Goal: Obtain resource: Download file/media

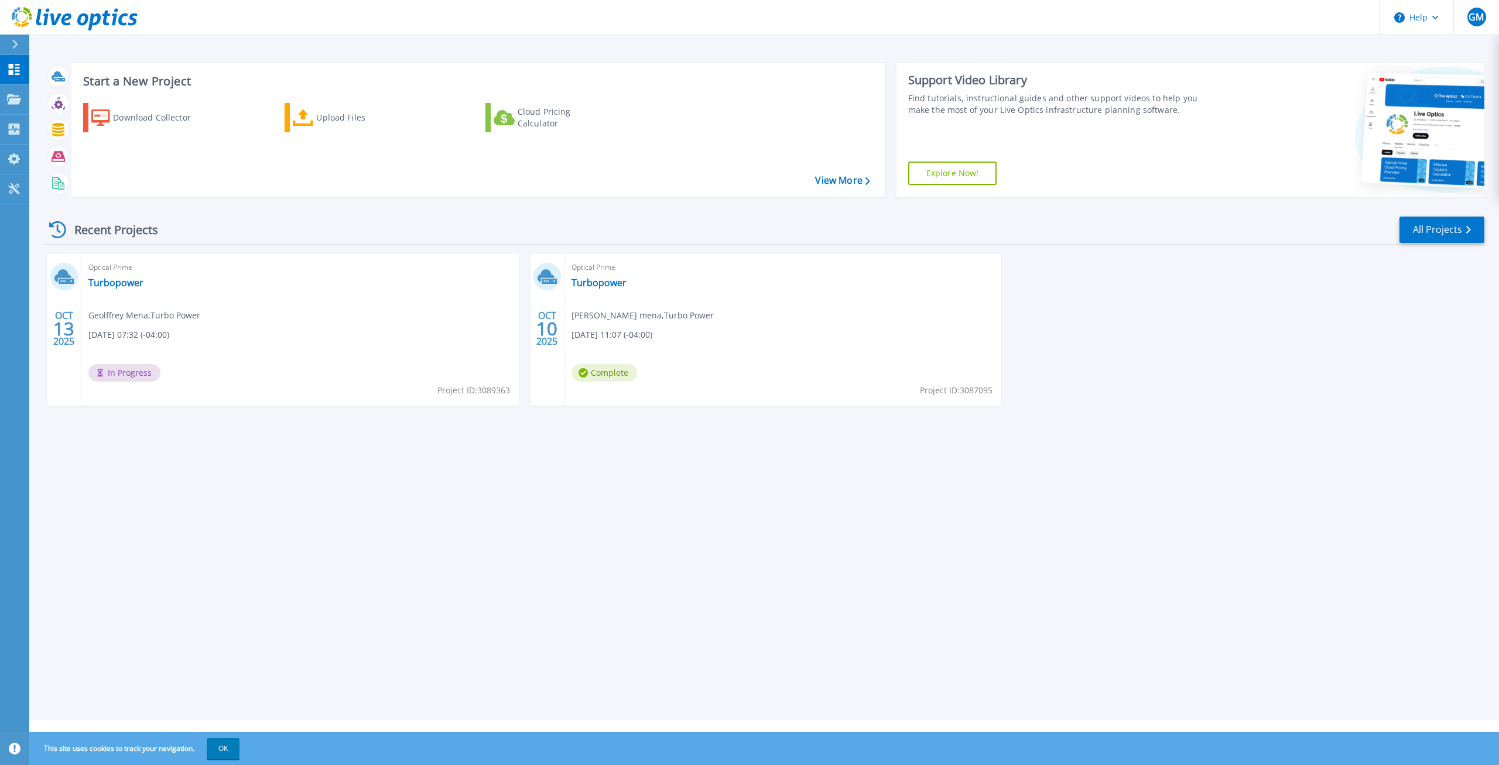
click at [603, 316] on span "Geolffrey mena , Turbo Power" at bounding box center [643, 315] width 142 height 13
click at [664, 363] on div "Optical Prime Turbopower Geolffrey mena , Turbo Power 10/10/2025, 11:07 (-04:00…" at bounding box center [783, 330] width 437 height 152
click at [602, 376] on span "Complete" at bounding box center [605, 373] width 66 height 18
click at [603, 376] on span "Complete" at bounding box center [605, 373] width 66 height 18
click at [613, 331] on span "[DATE] 11:07 (-04:00)" at bounding box center [612, 335] width 81 height 13
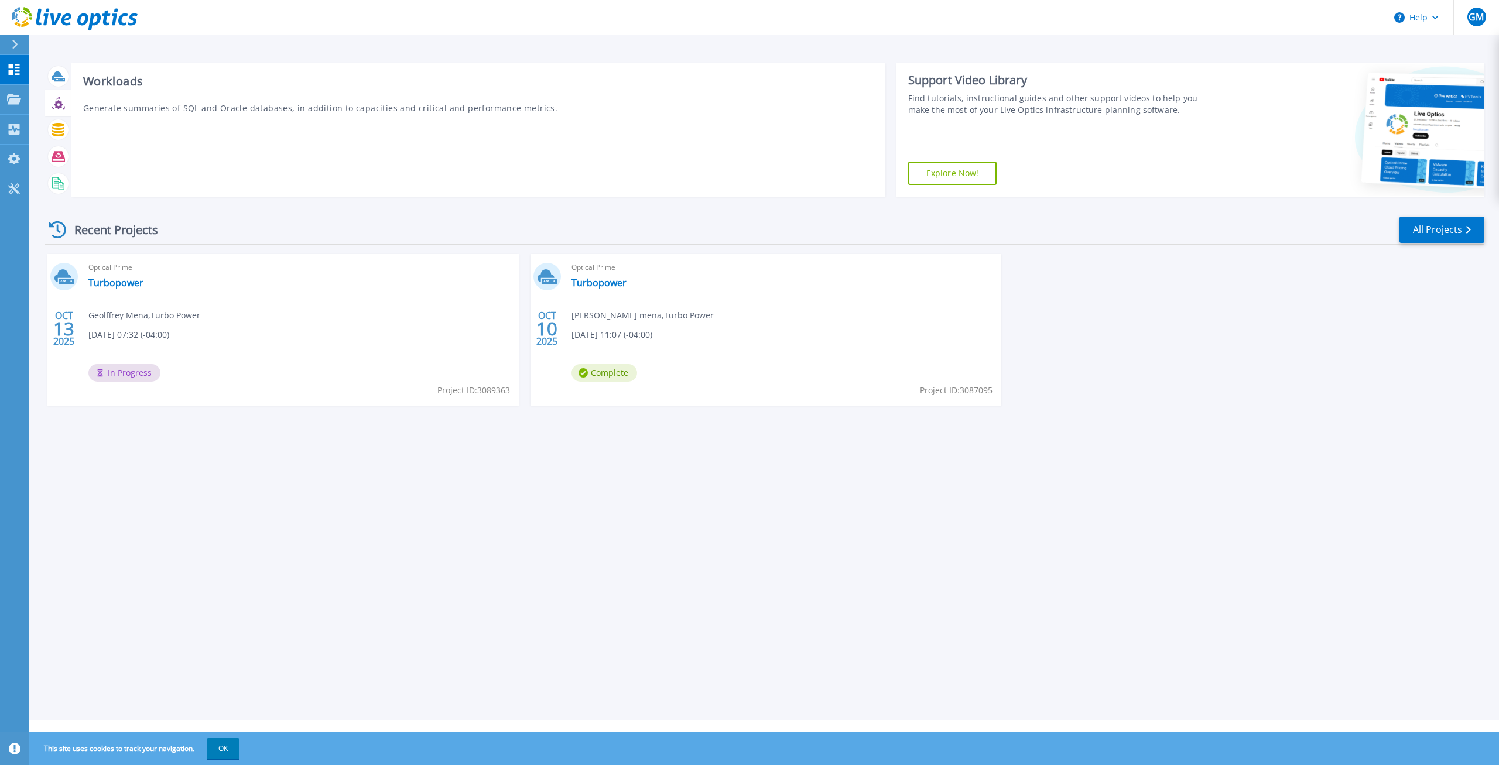
click at [57, 108] on icon at bounding box center [58, 104] width 9 height 9
click at [56, 128] on icon at bounding box center [58, 129] width 13 height 13
click at [56, 153] on icon at bounding box center [58, 156] width 13 height 11
click at [166, 295] on div "Optical Prime Turbopower Geolffrey Mena , Turbo Power 10/13/2025, 07:32 (-04:00…" at bounding box center [299, 330] width 437 height 152
click at [137, 283] on link "Turbopower" at bounding box center [115, 283] width 55 height 12
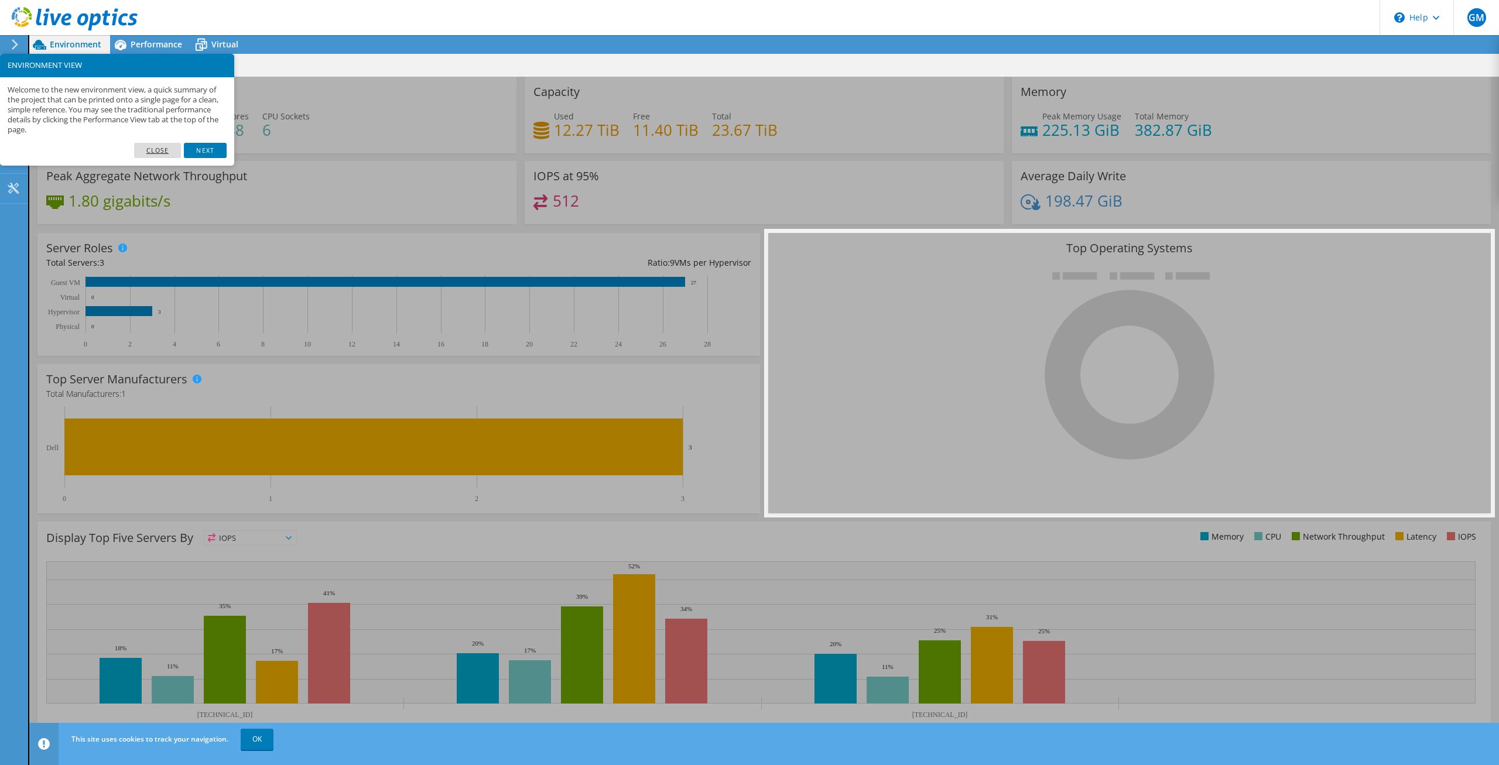
click at [157, 149] on link "Close" at bounding box center [157, 150] width 47 height 15
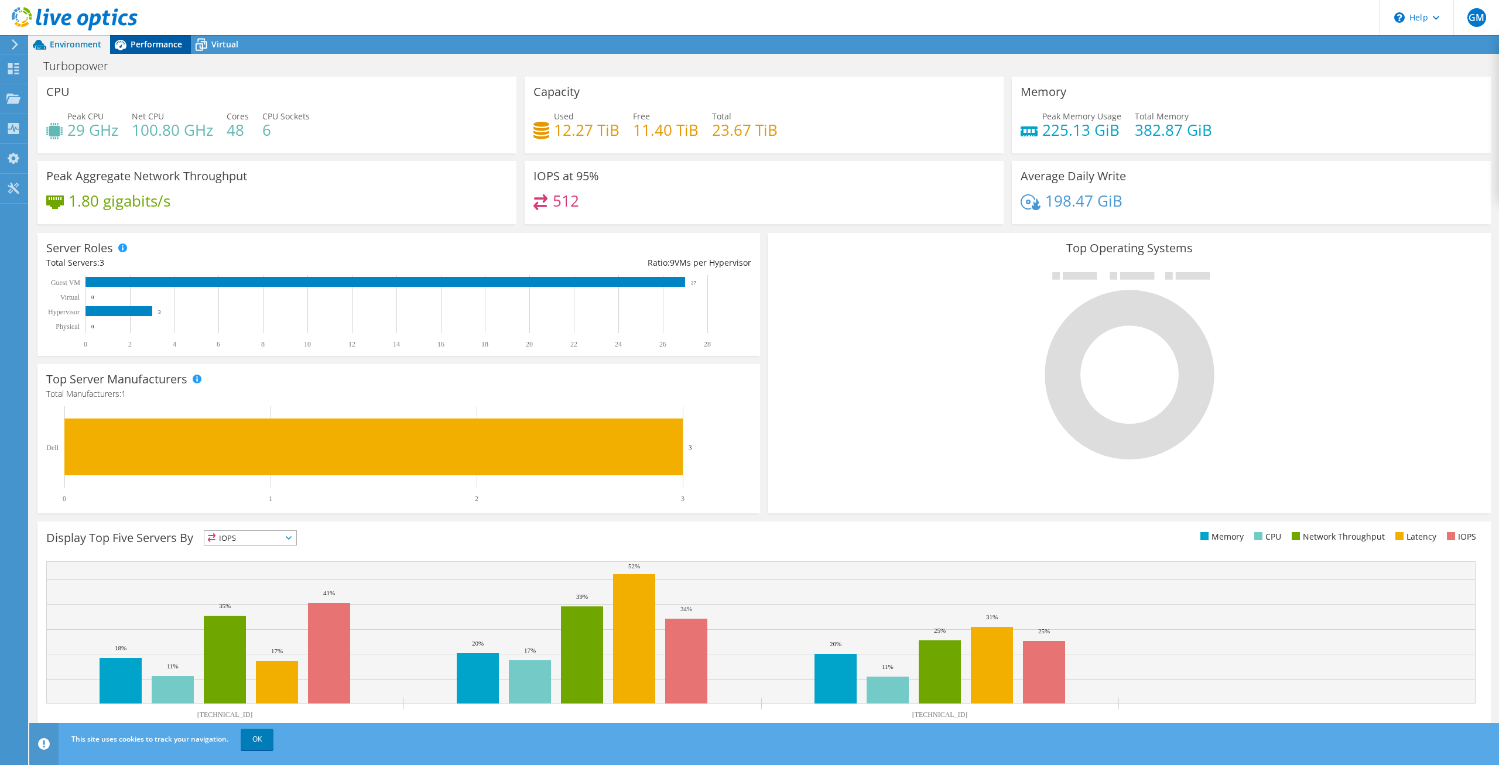
click at [153, 49] on span "Performance" at bounding box center [157, 44] width 52 height 11
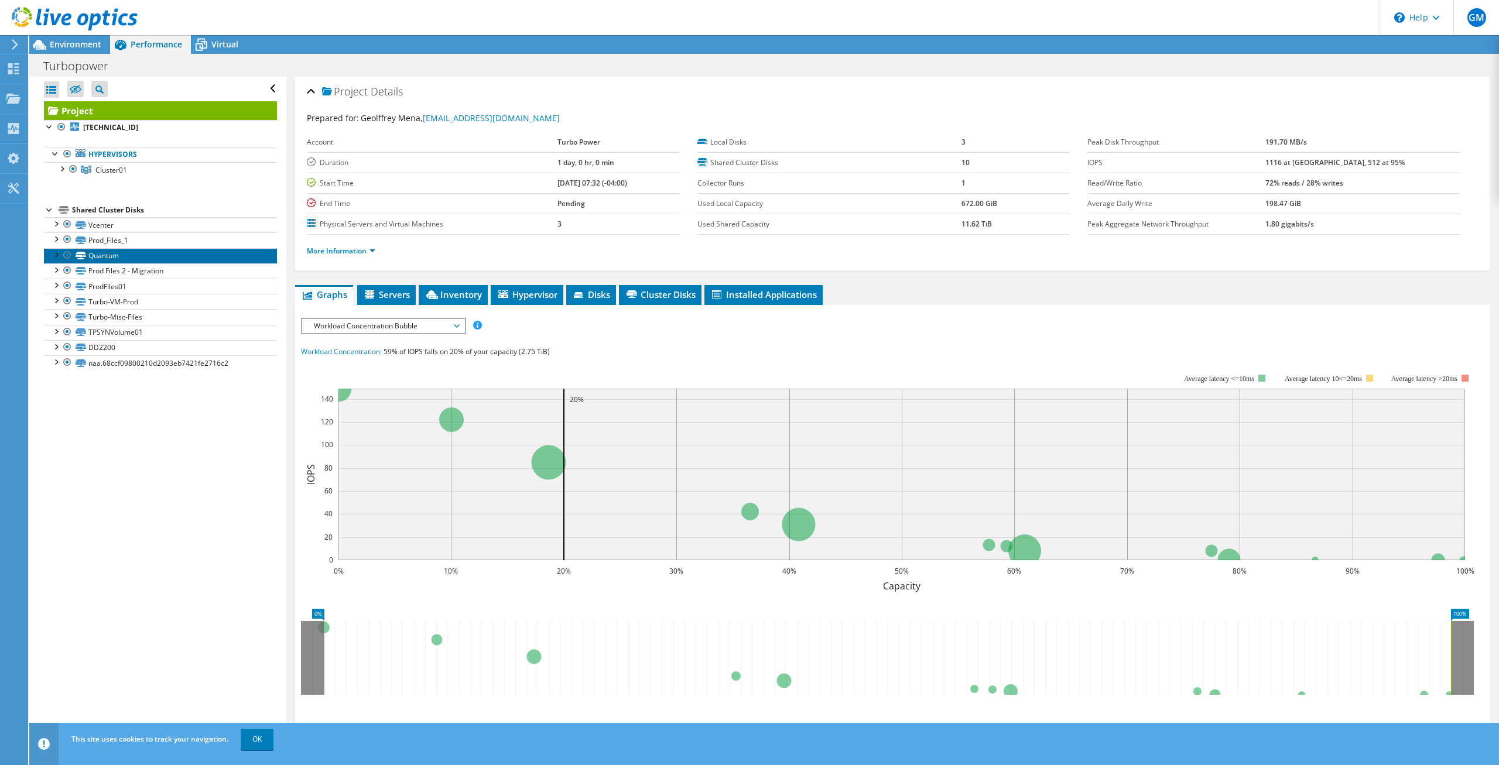
click at [108, 255] on link "Quantum" at bounding box center [160, 255] width 233 height 15
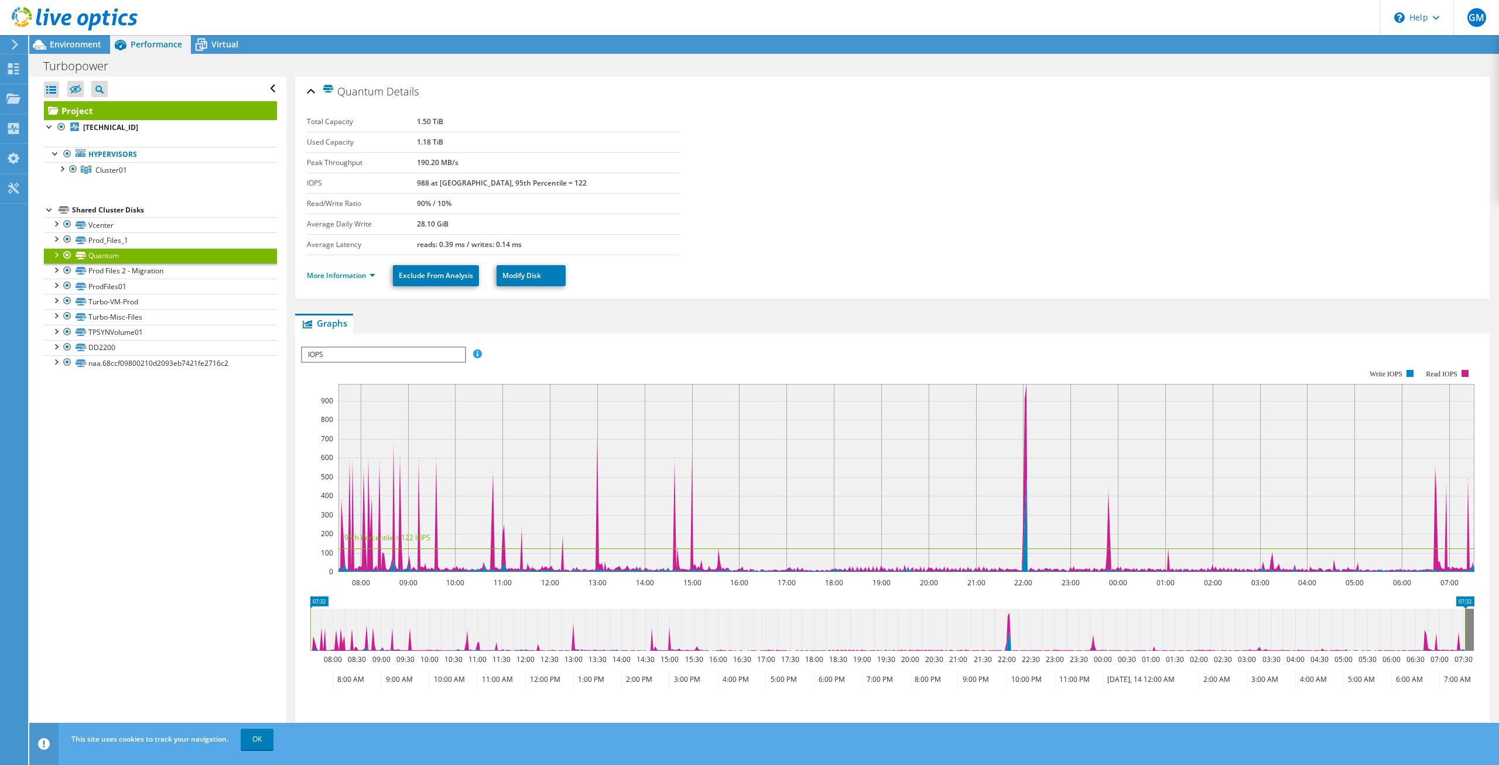
scroll to position [84, 0]
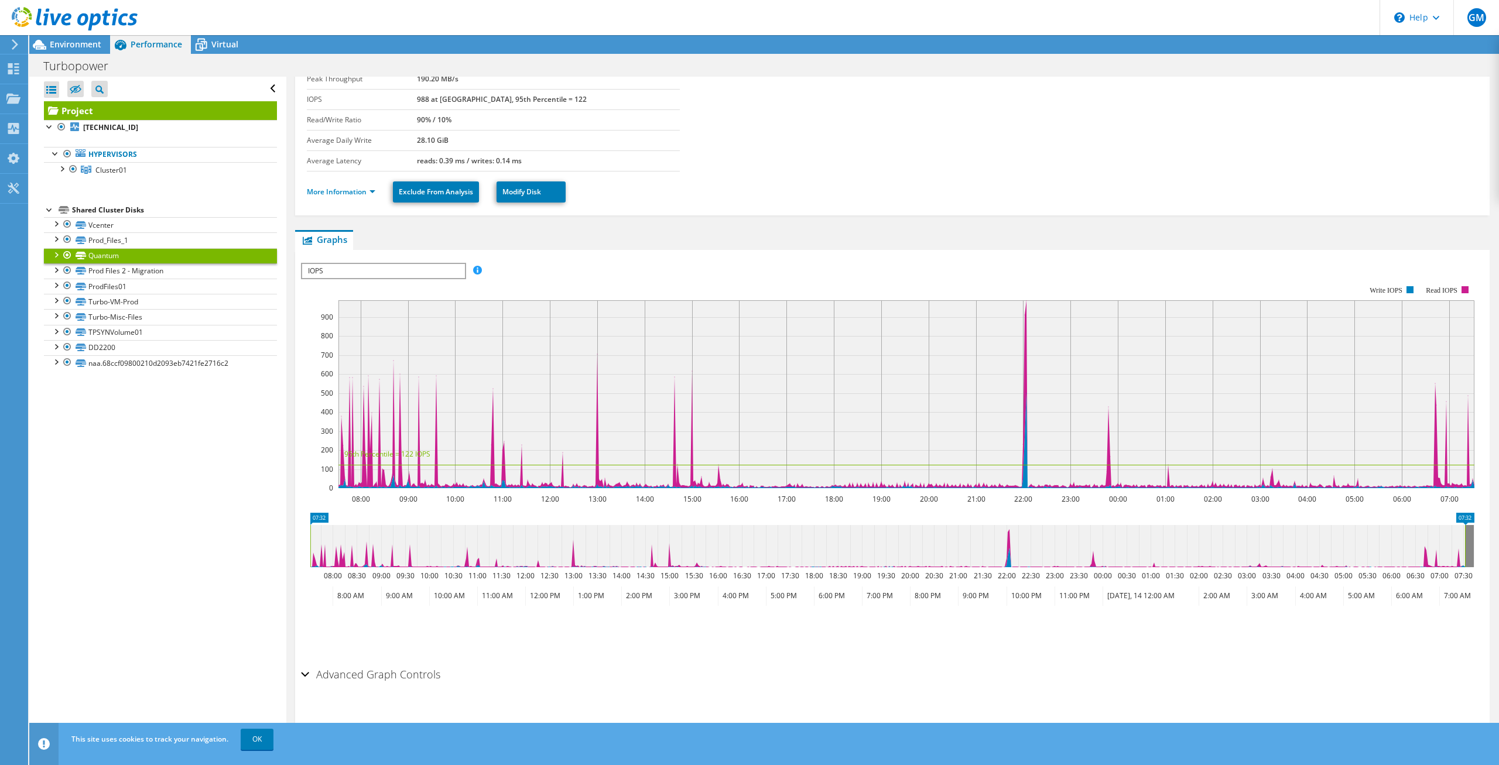
click at [418, 673] on h2 "Advanced Graph Controls" at bounding box center [370, 674] width 139 height 23
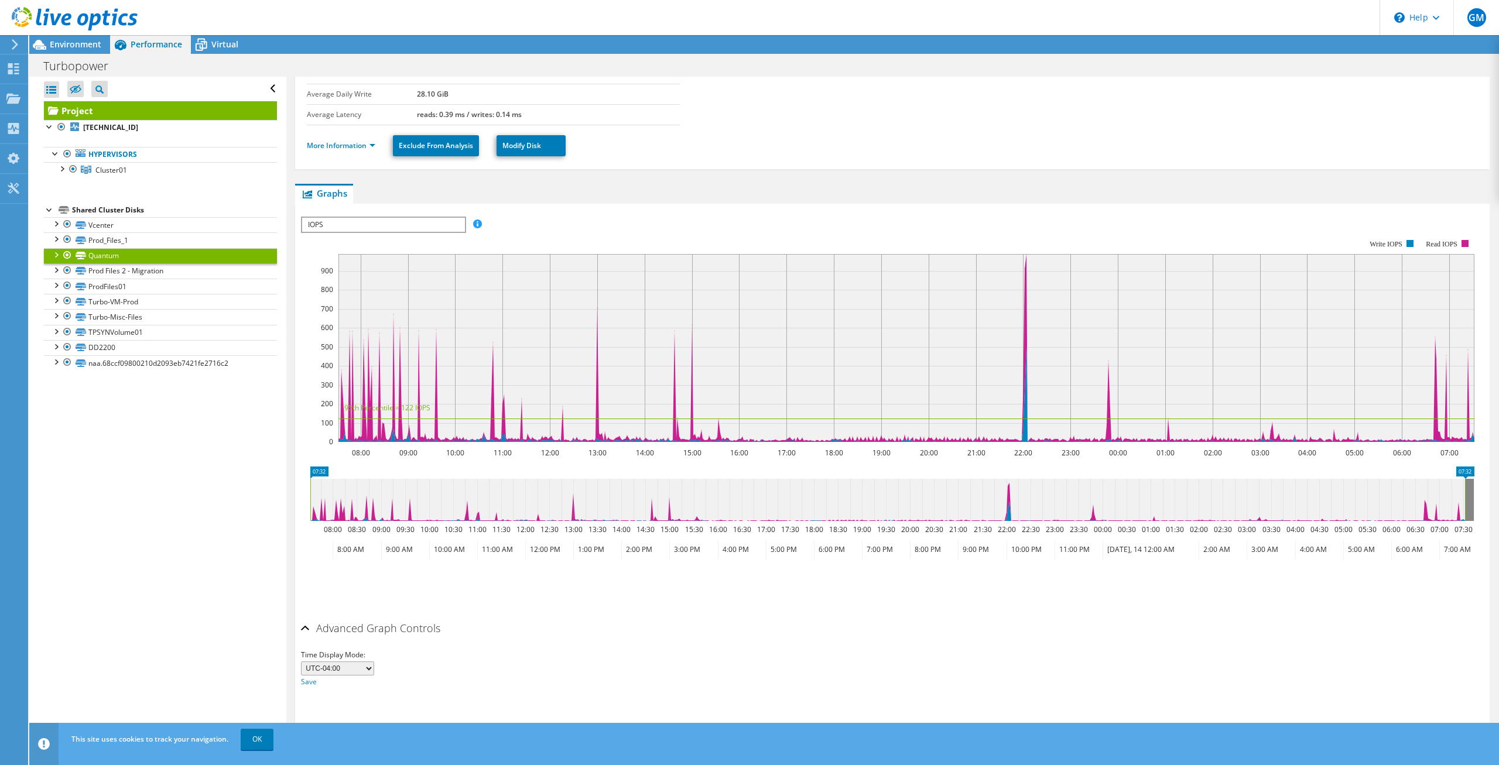
scroll to position [0, 0]
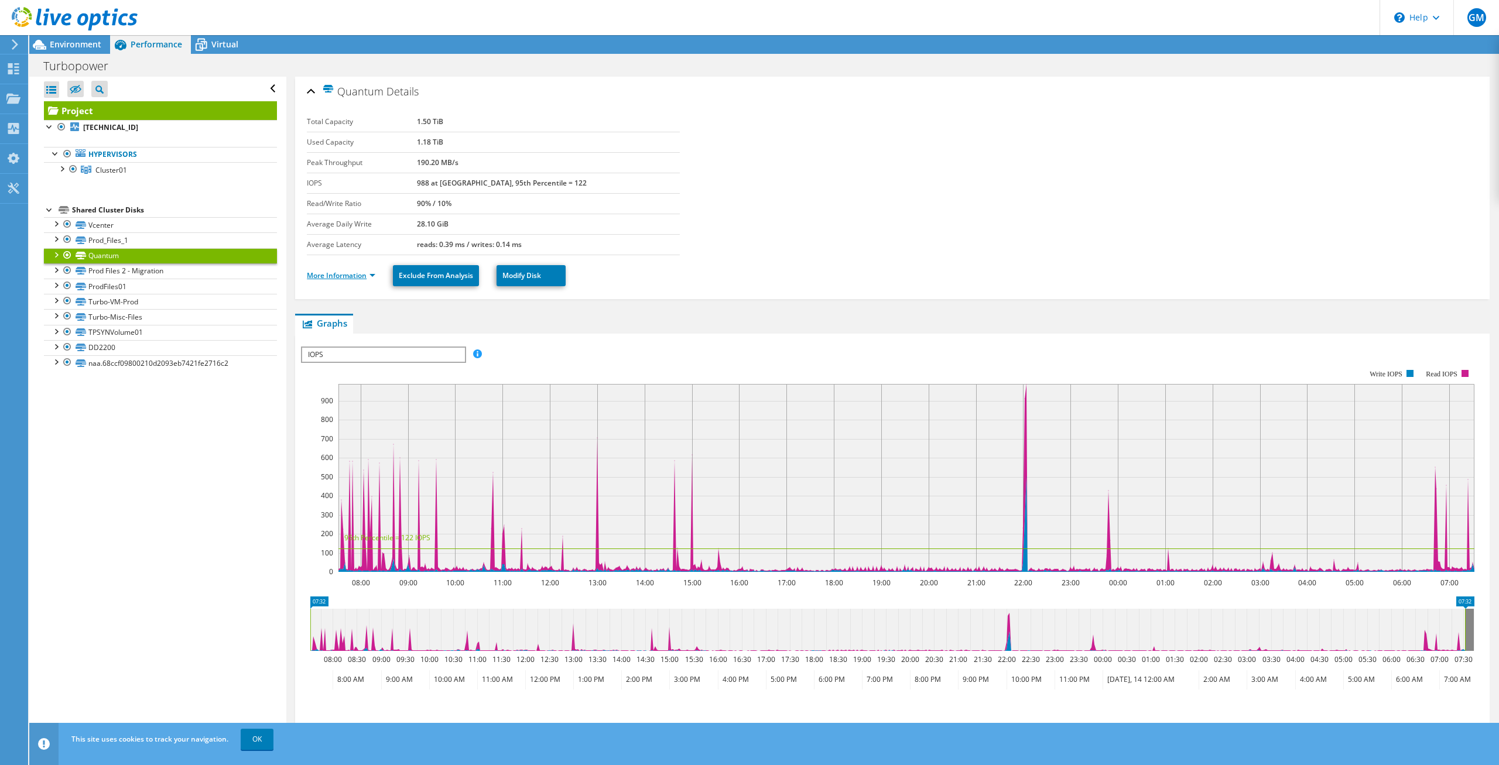
click at [375, 271] on li "More Information" at bounding box center [345, 275] width 76 height 13
click at [357, 275] on link "More Information" at bounding box center [341, 276] width 69 height 10
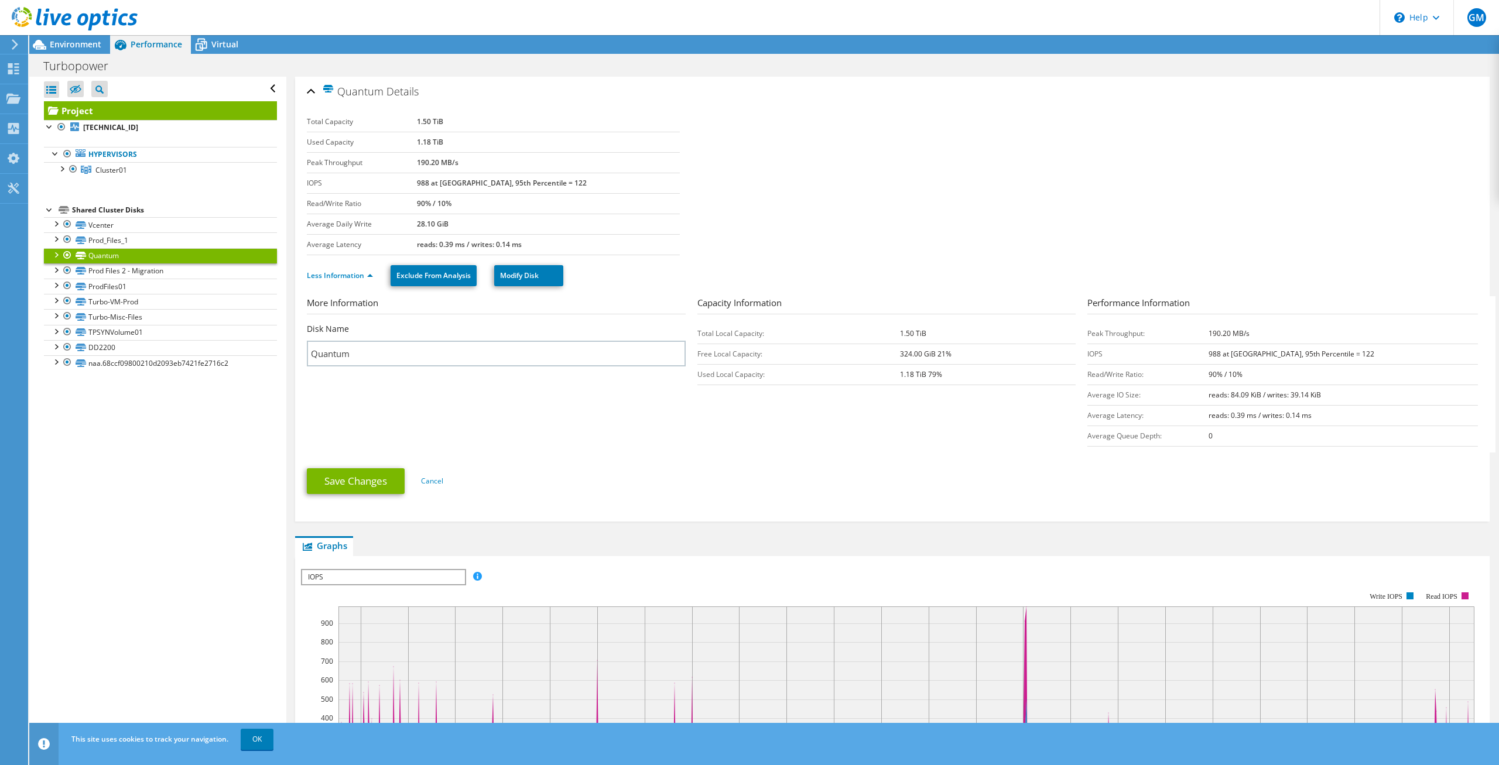
click at [368, 267] on ul "Less Information Exclude From Analysis Modify Disk" at bounding box center [892, 274] width 1171 height 24
click at [368, 275] on link "Less Information" at bounding box center [340, 276] width 66 height 10
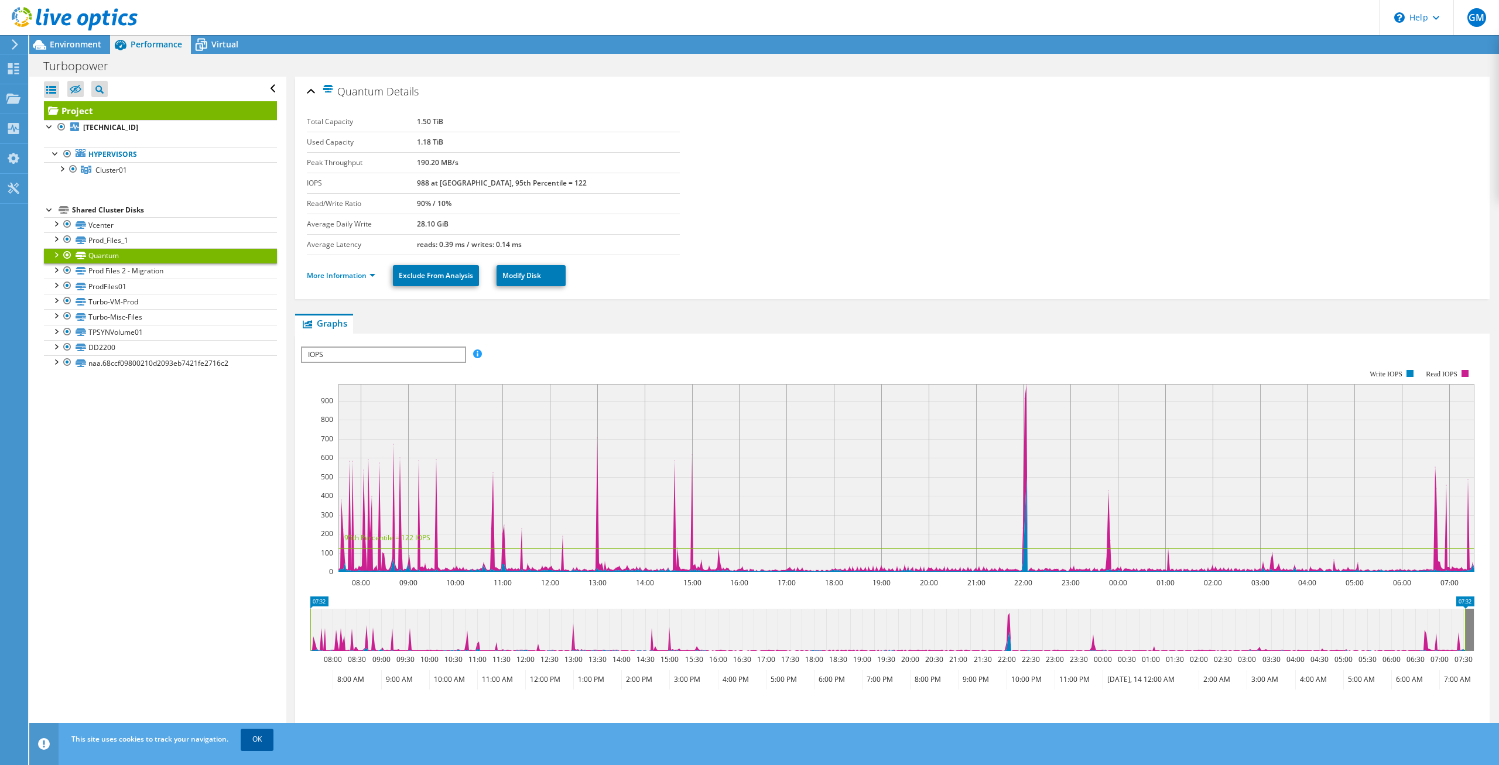
click at [264, 738] on link "OK" at bounding box center [257, 739] width 33 height 21
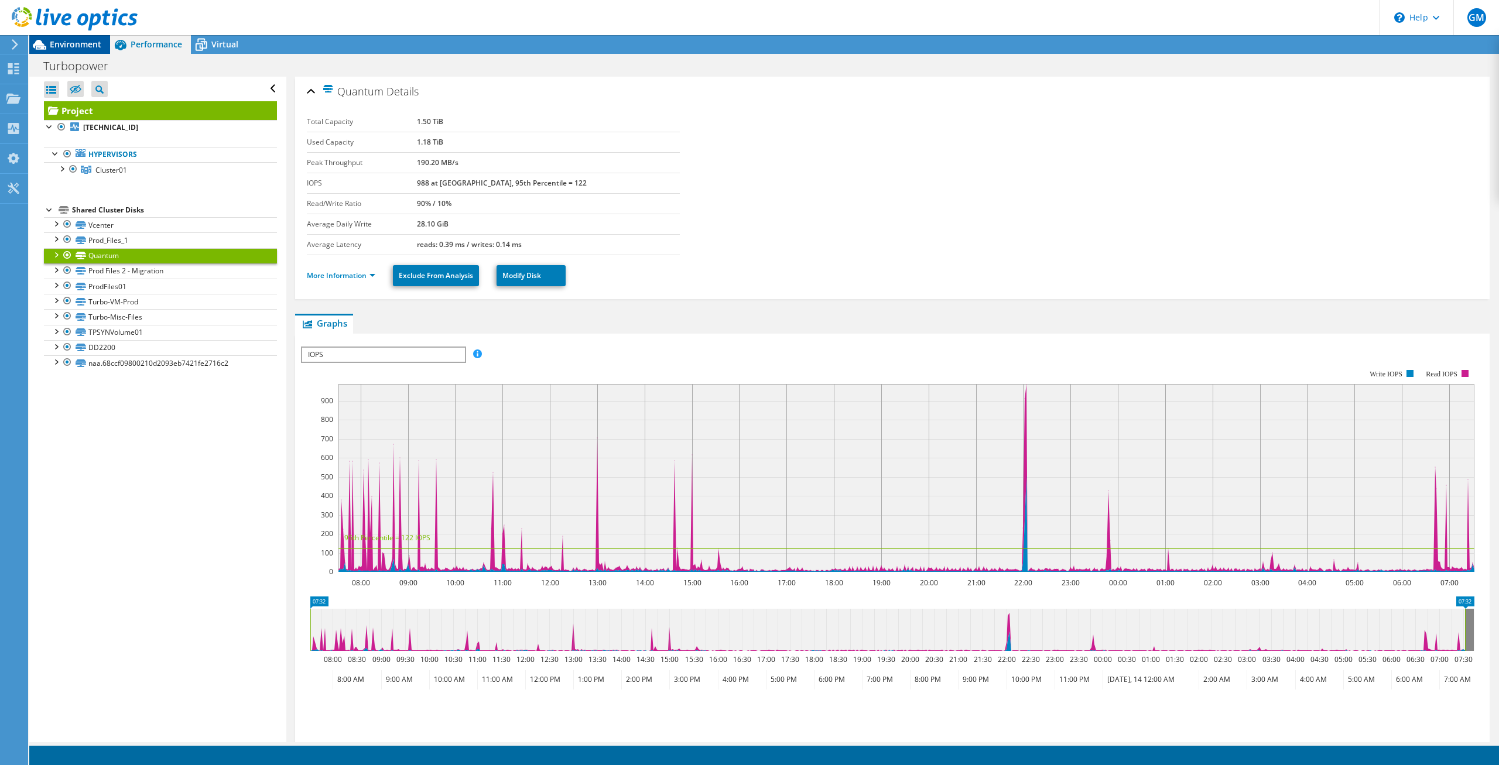
click at [84, 46] on span "Environment" at bounding box center [76, 44] width 52 height 11
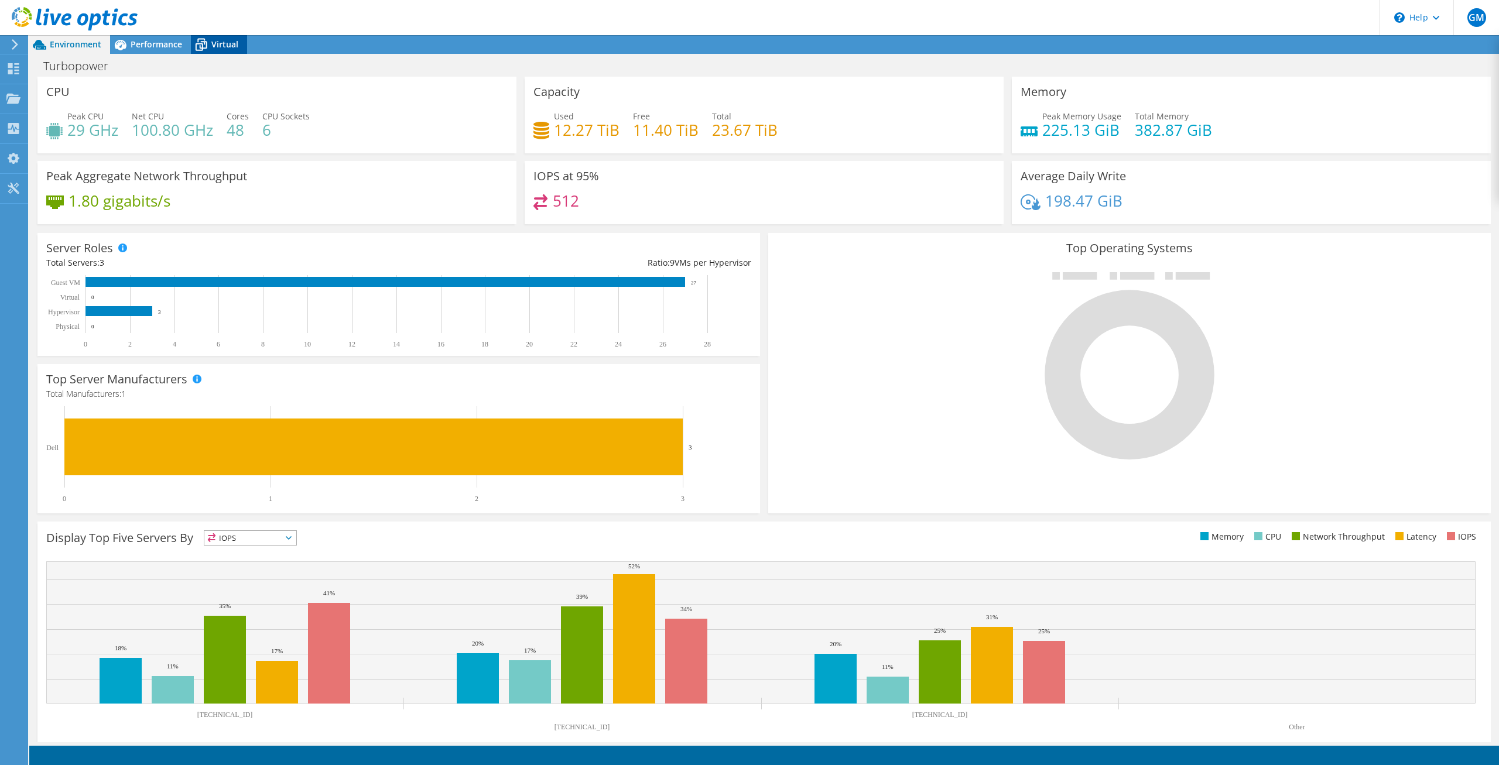
click at [225, 50] on div "Virtual" at bounding box center [219, 44] width 56 height 19
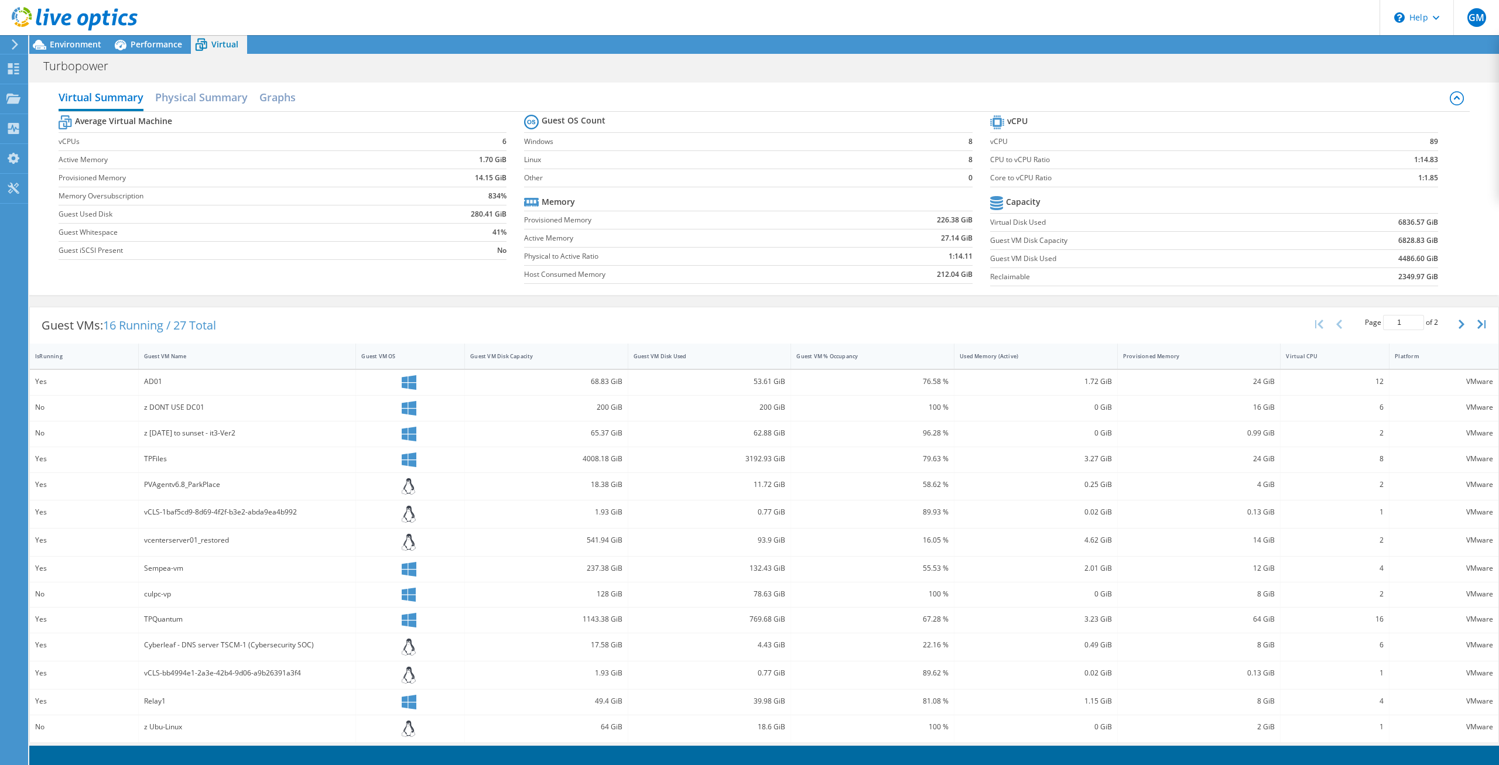
scroll to position [33, 0]
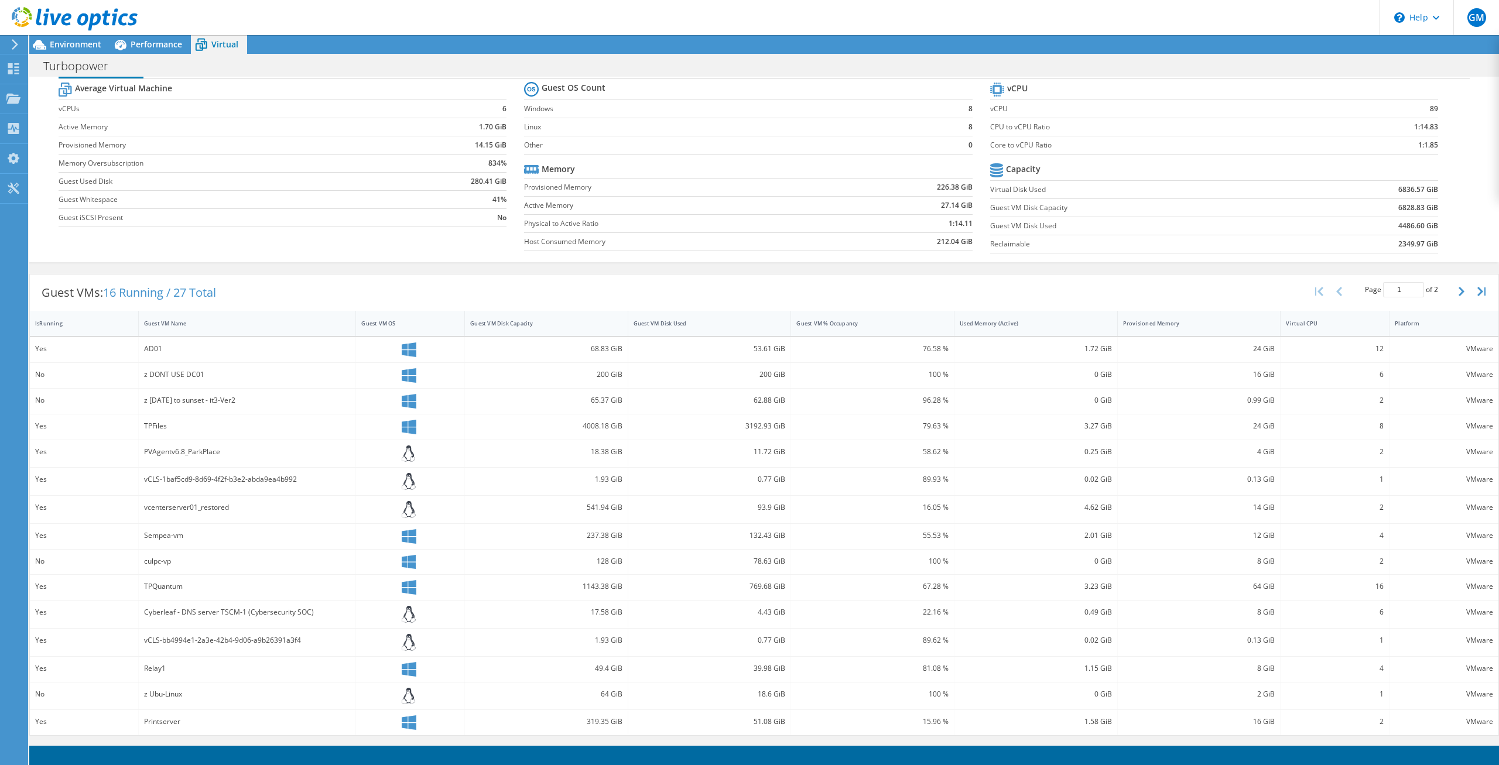
click at [15, 44] on icon at bounding box center [15, 44] width 9 height 11
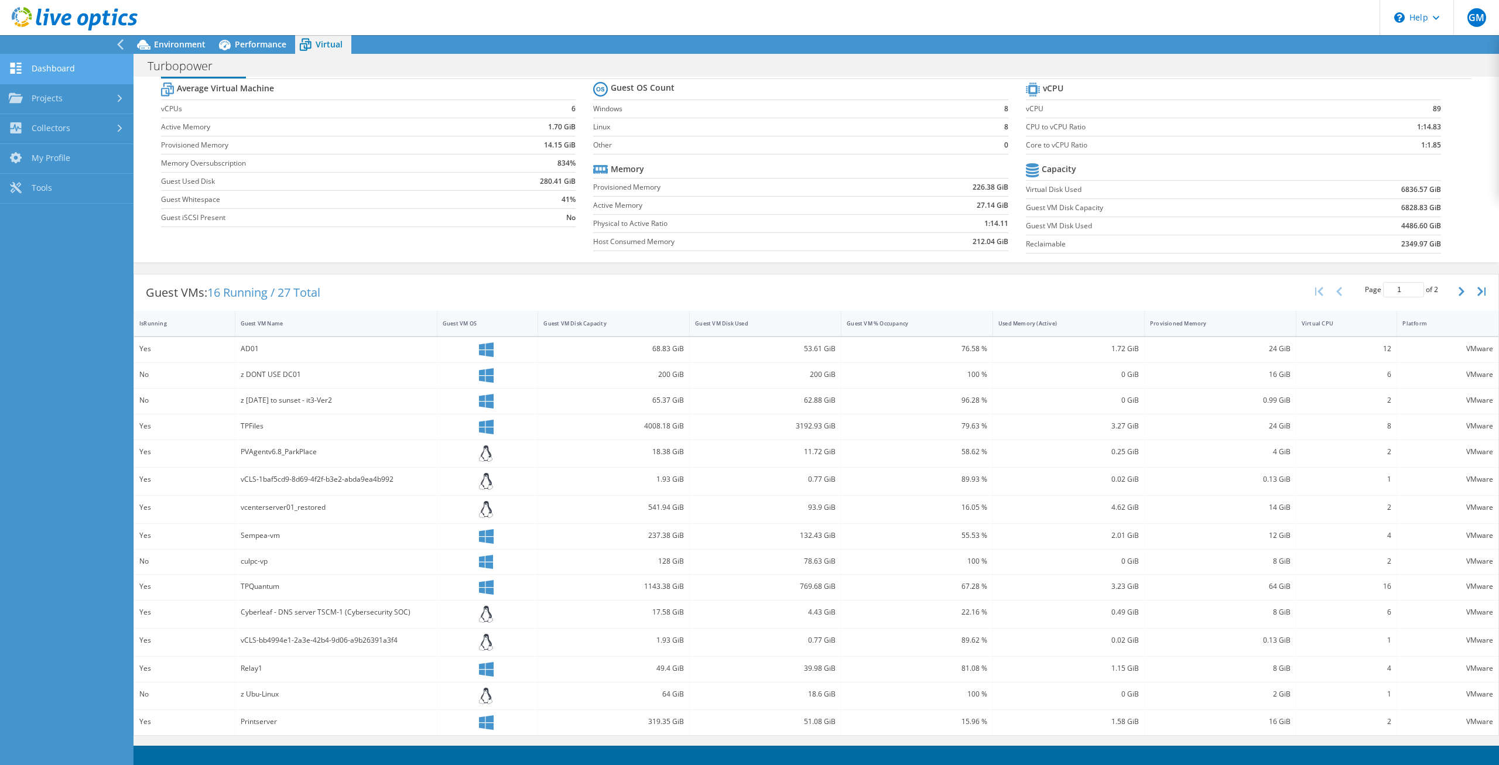
click at [52, 68] on link "Dashboard" at bounding box center [67, 69] width 134 height 30
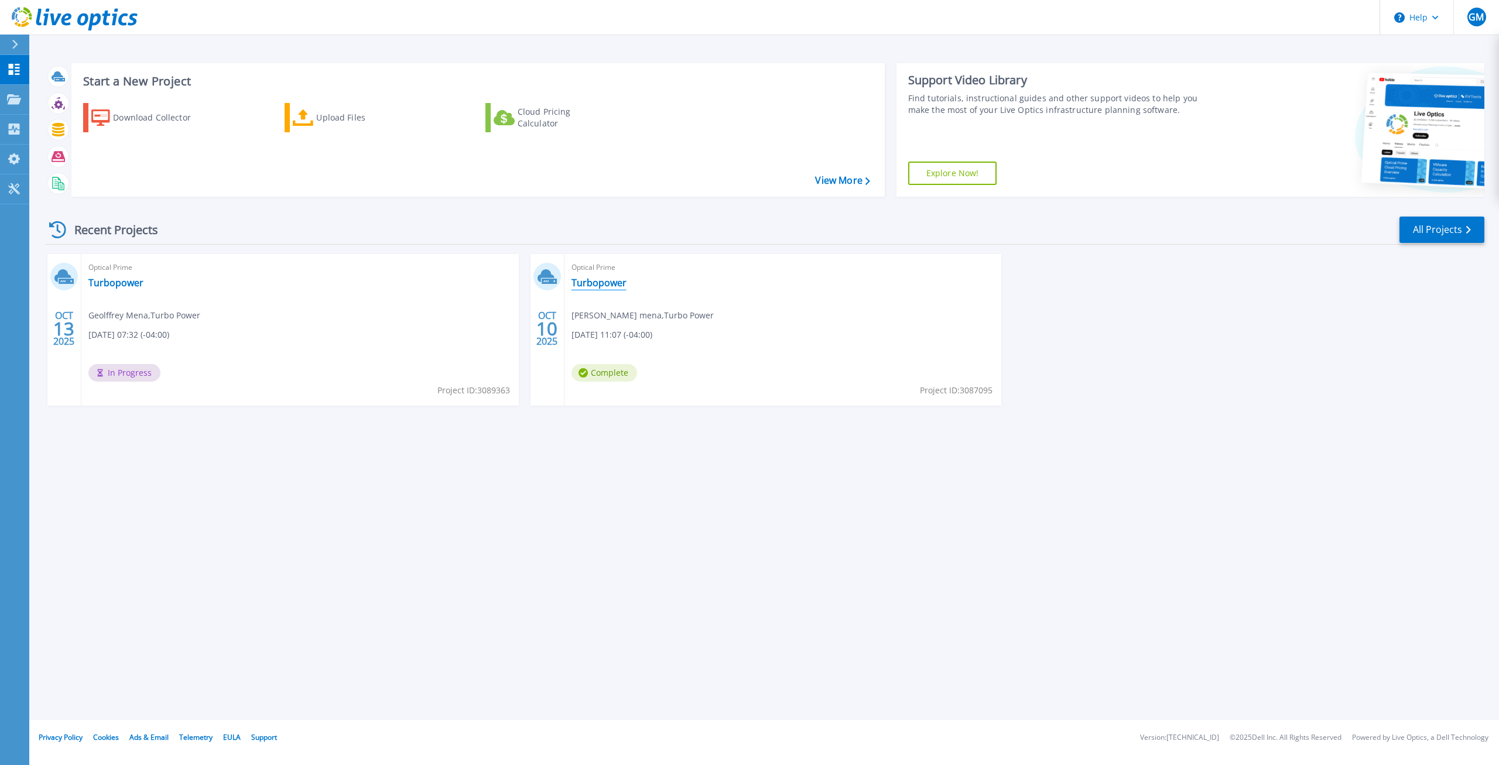
click at [600, 285] on link "Turbopower" at bounding box center [599, 283] width 55 height 12
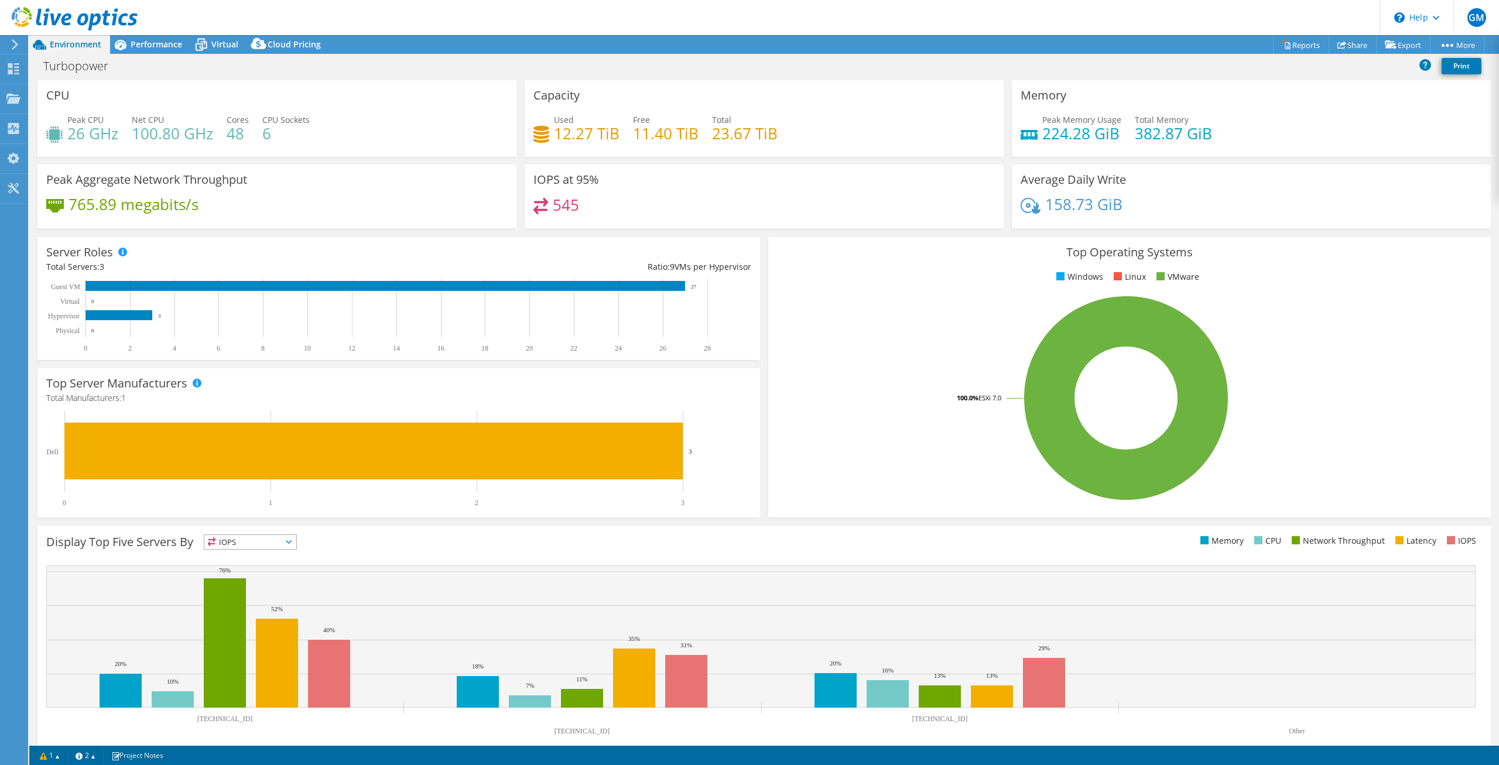
select select "USD"
click at [567, 182] on h3 "IOPS at 95%" at bounding box center [567, 179] width 66 height 13
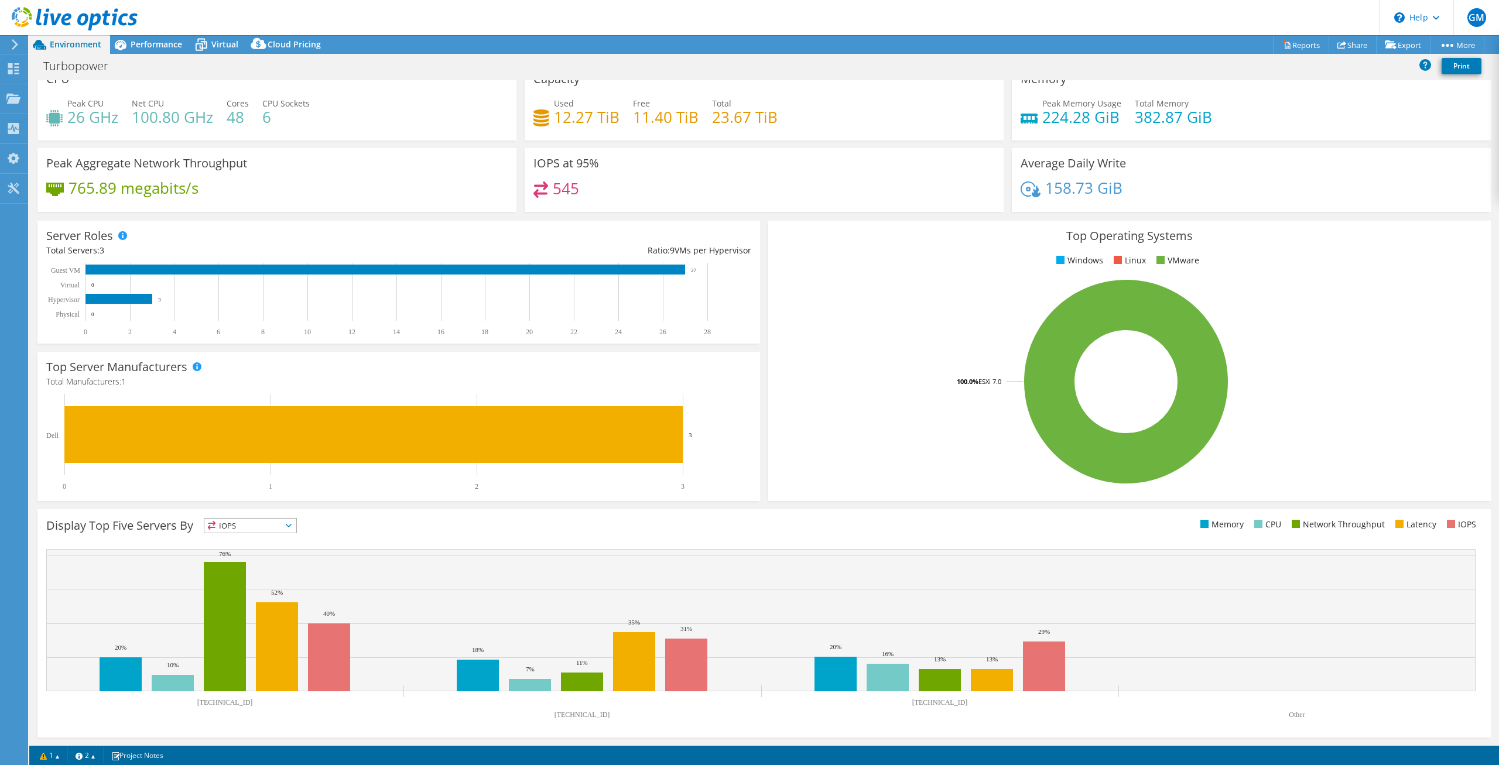
click at [286, 527] on span "IOPS" at bounding box center [250, 526] width 92 height 14
click at [231, 558] on li "Memory" at bounding box center [250, 557] width 92 height 16
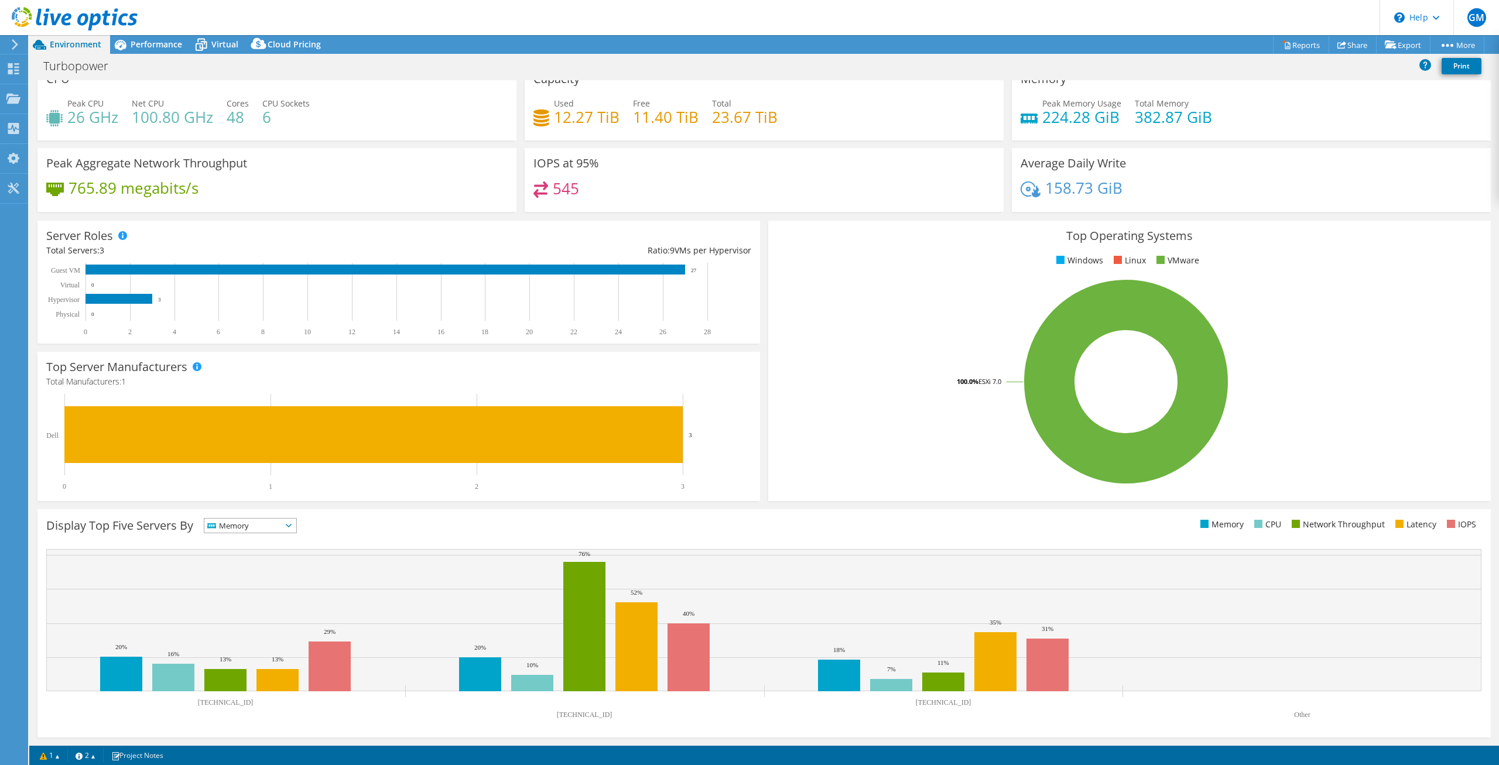
click at [292, 526] on icon at bounding box center [289, 526] width 6 height 4
click at [236, 569] on li "CPU" at bounding box center [250, 574] width 92 height 16
click at [290, 529] on span "CPU" at bounding box center [250, 526] width 92 height 14
click at [248, 552] on li "Memory" at bounding box center [250, 557] width 92 height 16
click at [282, 527] on span "Memory" at bounding box center [242, 526] width 77 height 14
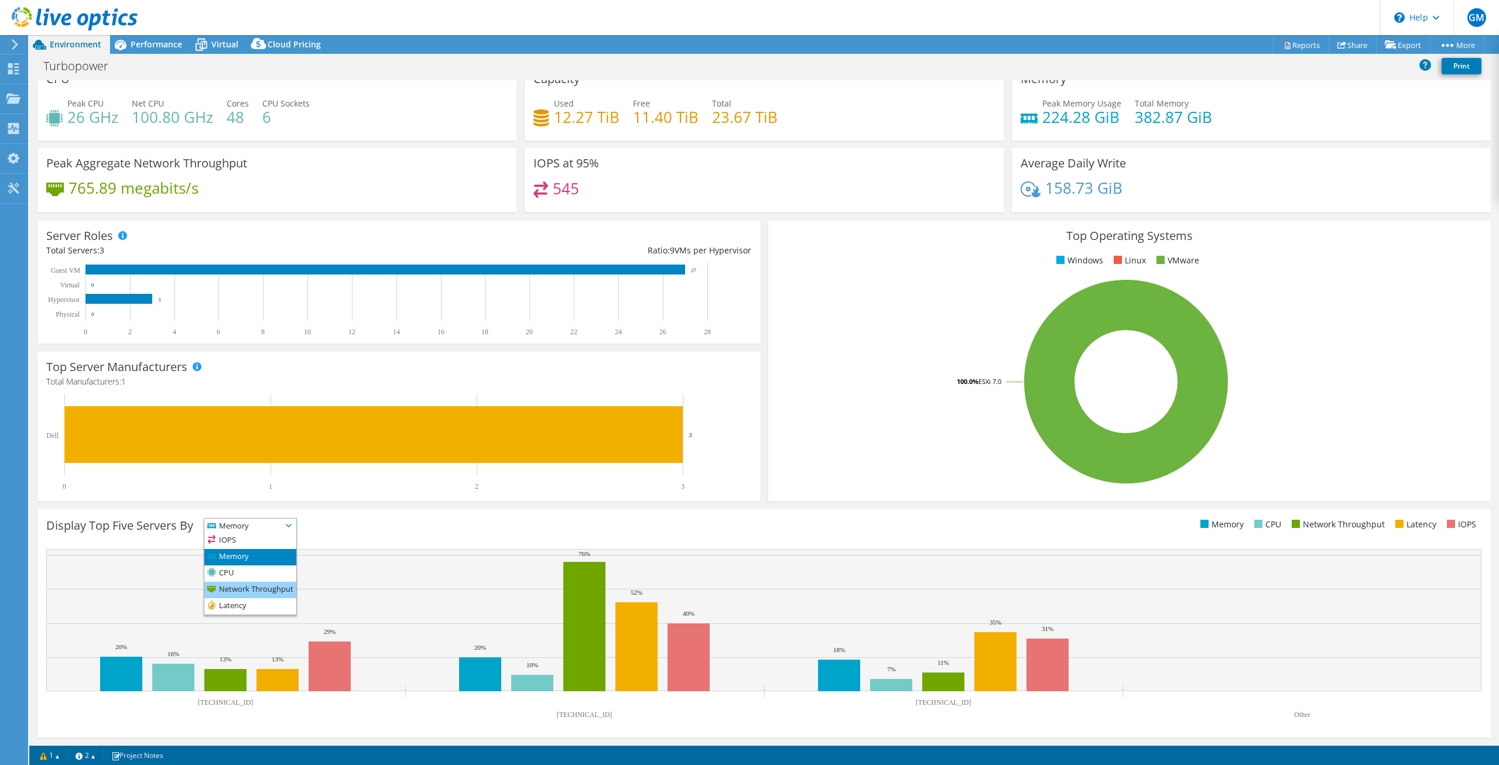
click at [251, 584] on li "Network Throughput" at bounding box center [250, 590] width 92 height 16
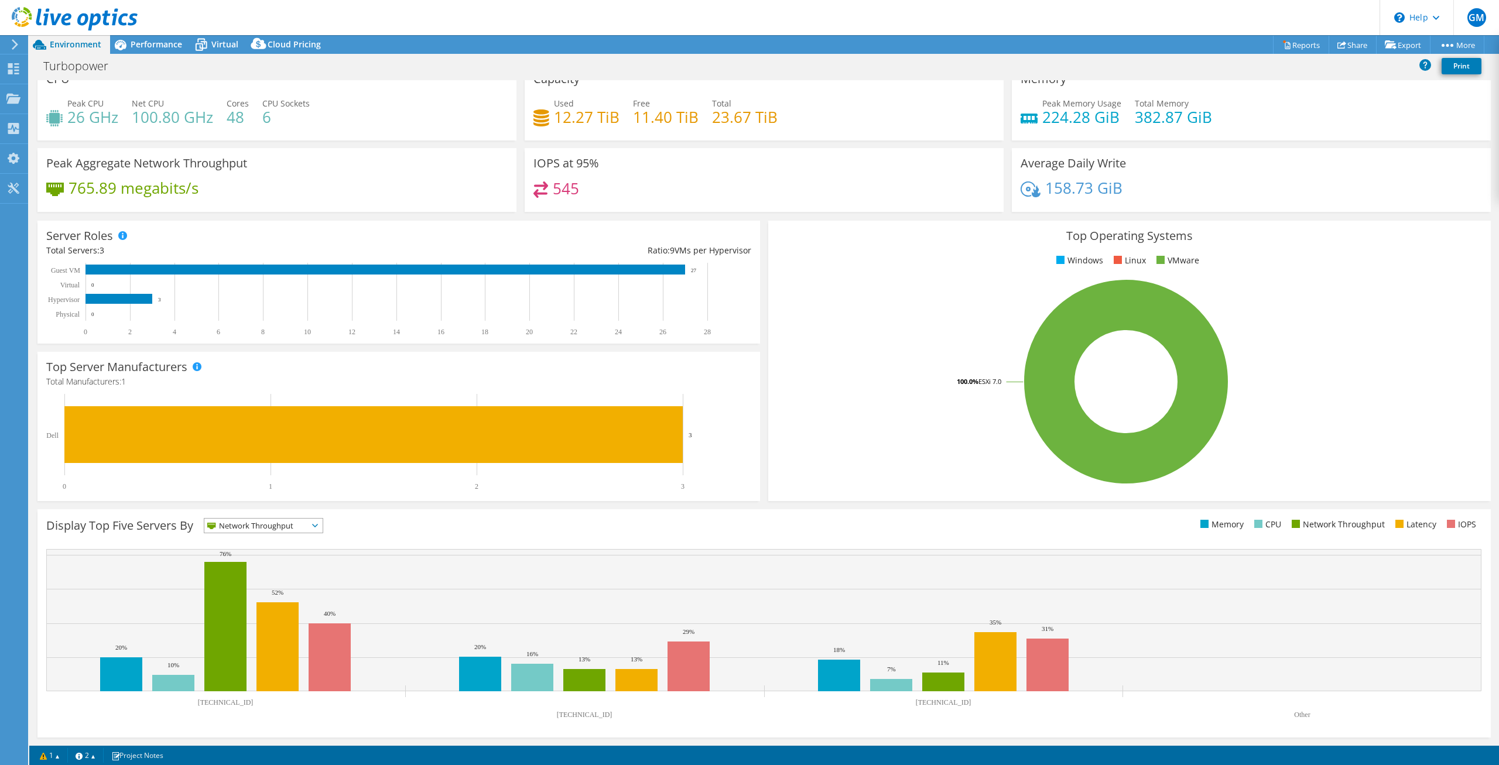
click at [317, 527] on icon at bounding box center [315, 526] width 6 height 4
click at [247, 602] on li "Latency" at bounding box center [263, 607] width 118 height 16
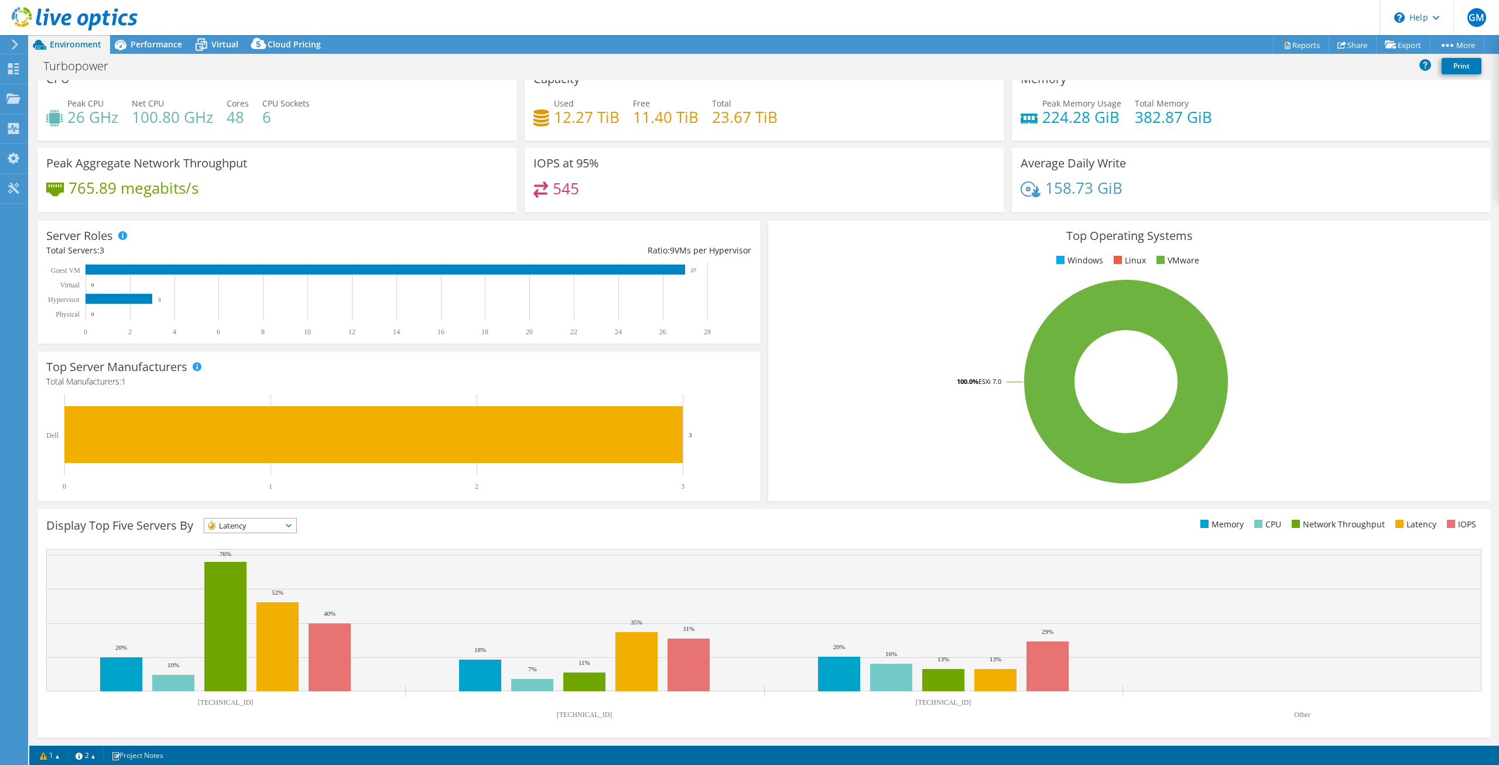
click at [265, 526] on span "Latency" at bounding box center [242, 526] width 77 height 14
click at [229, 538] on li "IOPS" at bounding box center [250, 541] width 92 height 16
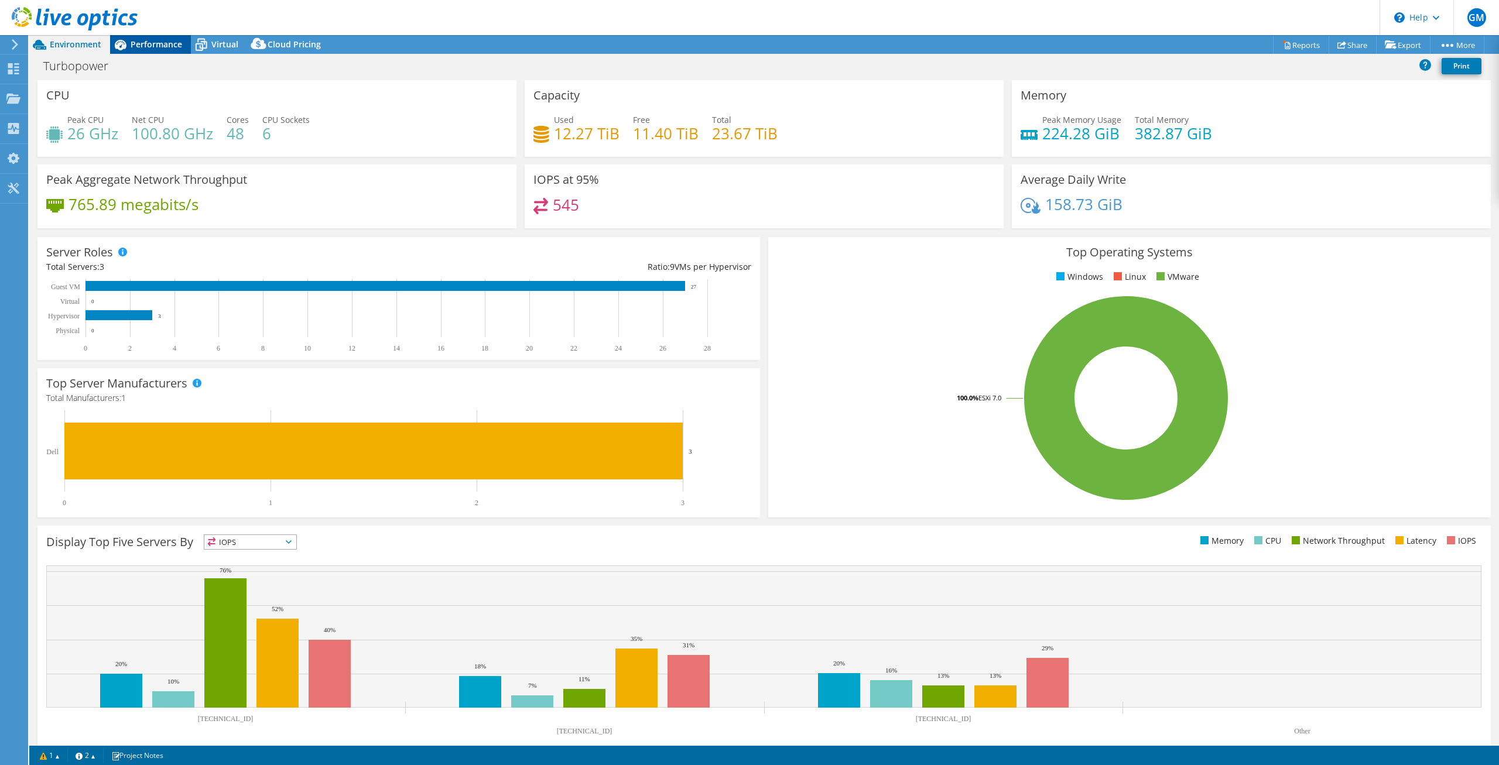
click at [167, 47] on span "Performance" at bounding box center [157, 44] width 52 height 11
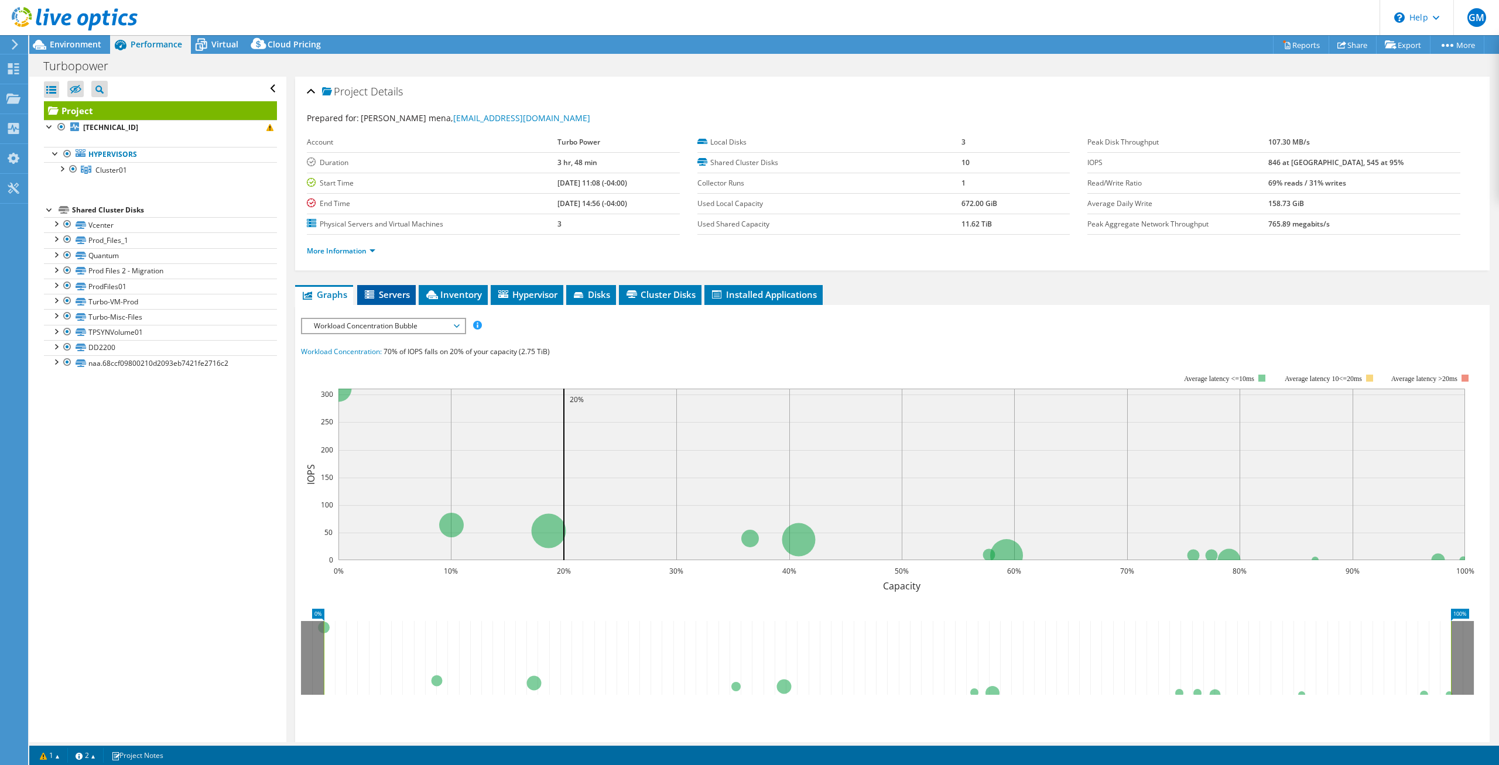
click at [371, 291] on icon at bounding box center [369, 294] width 9 height 8
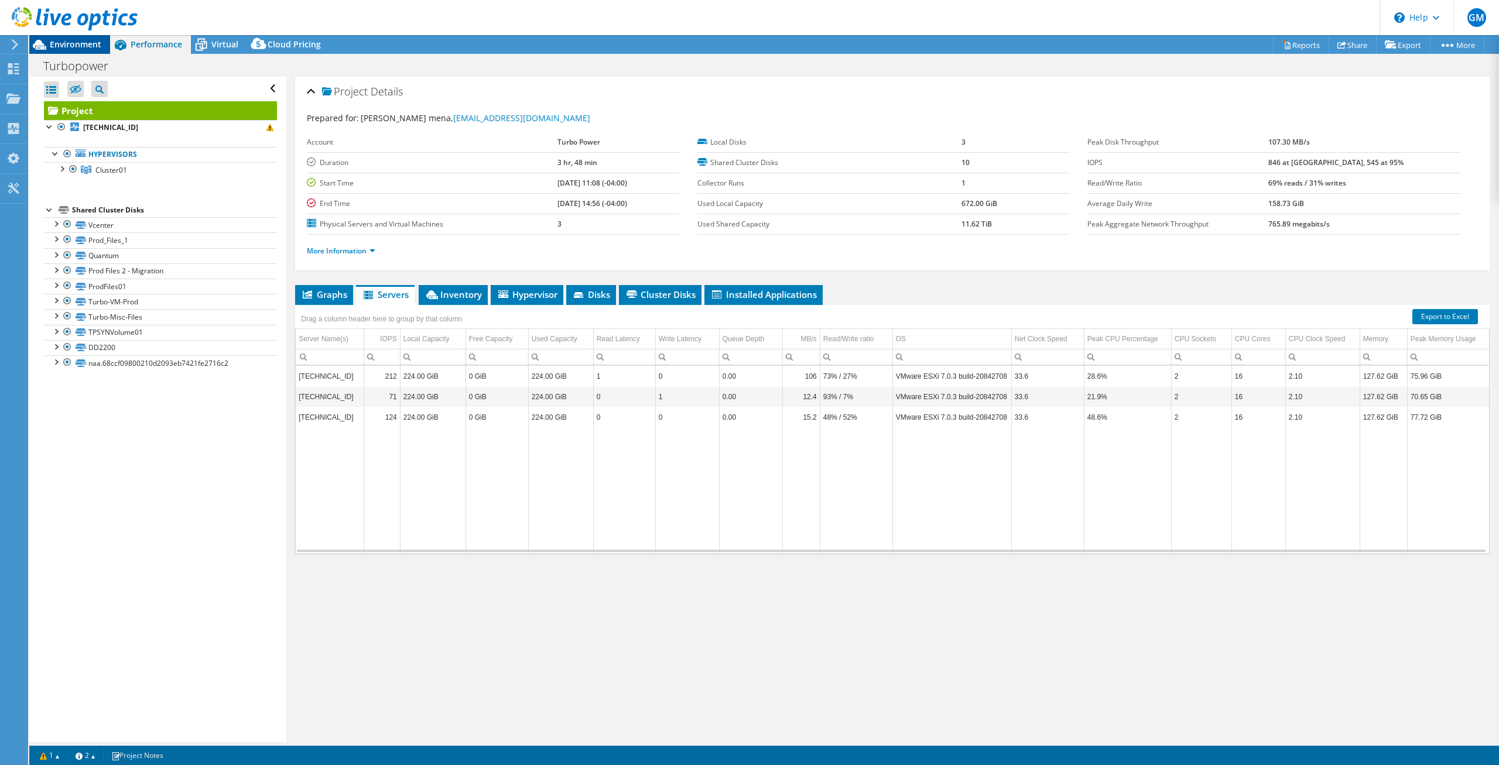
click at [73, 51] on div "Environment" at bounding box center [69, 44] width 81 height 19
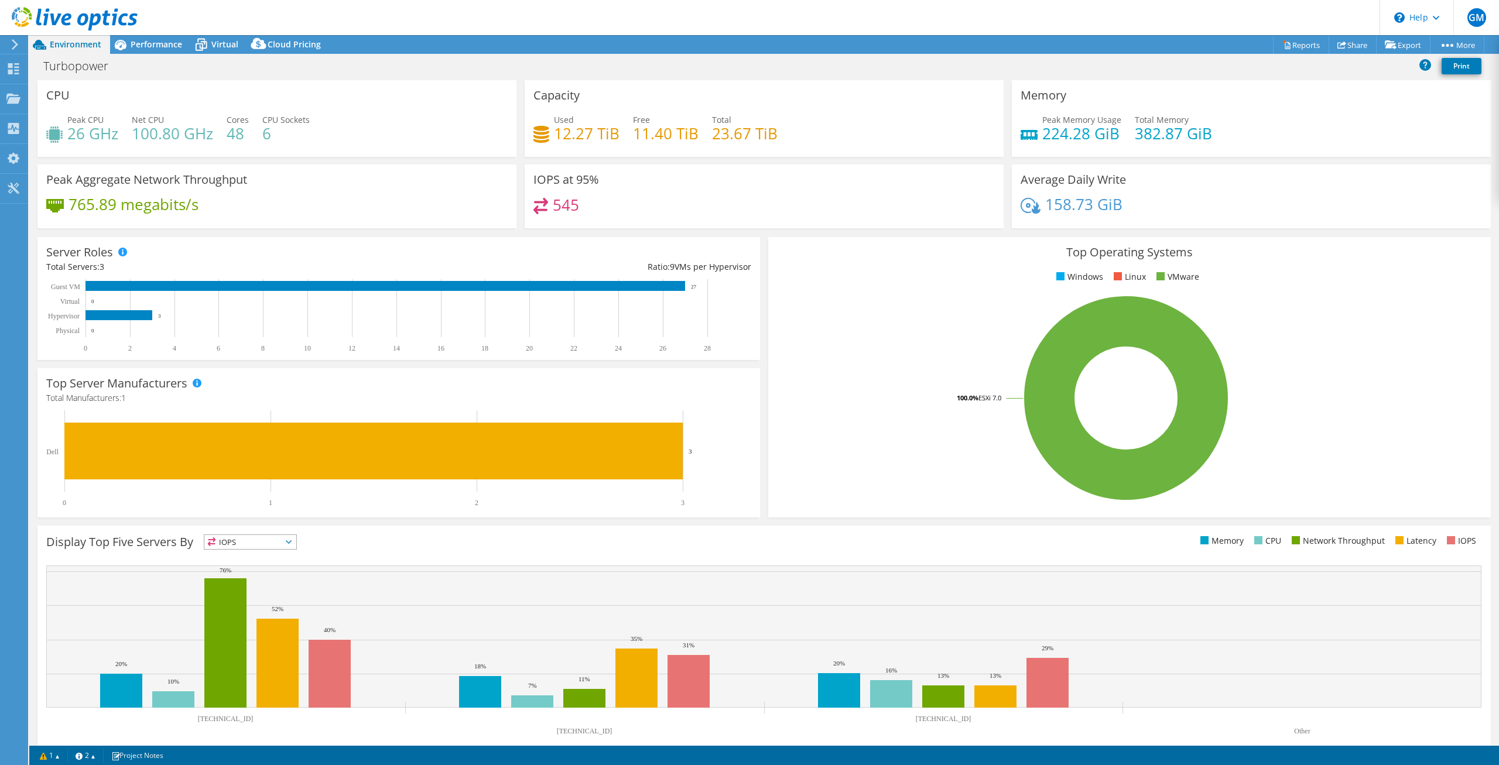
click at [284, 535] on div "IOPS IOPS" at bounding box center [250, 542] width 93 height 15
click at [235, 572] on li "Memory" at bounding box center [250, 574] width 92 height 16
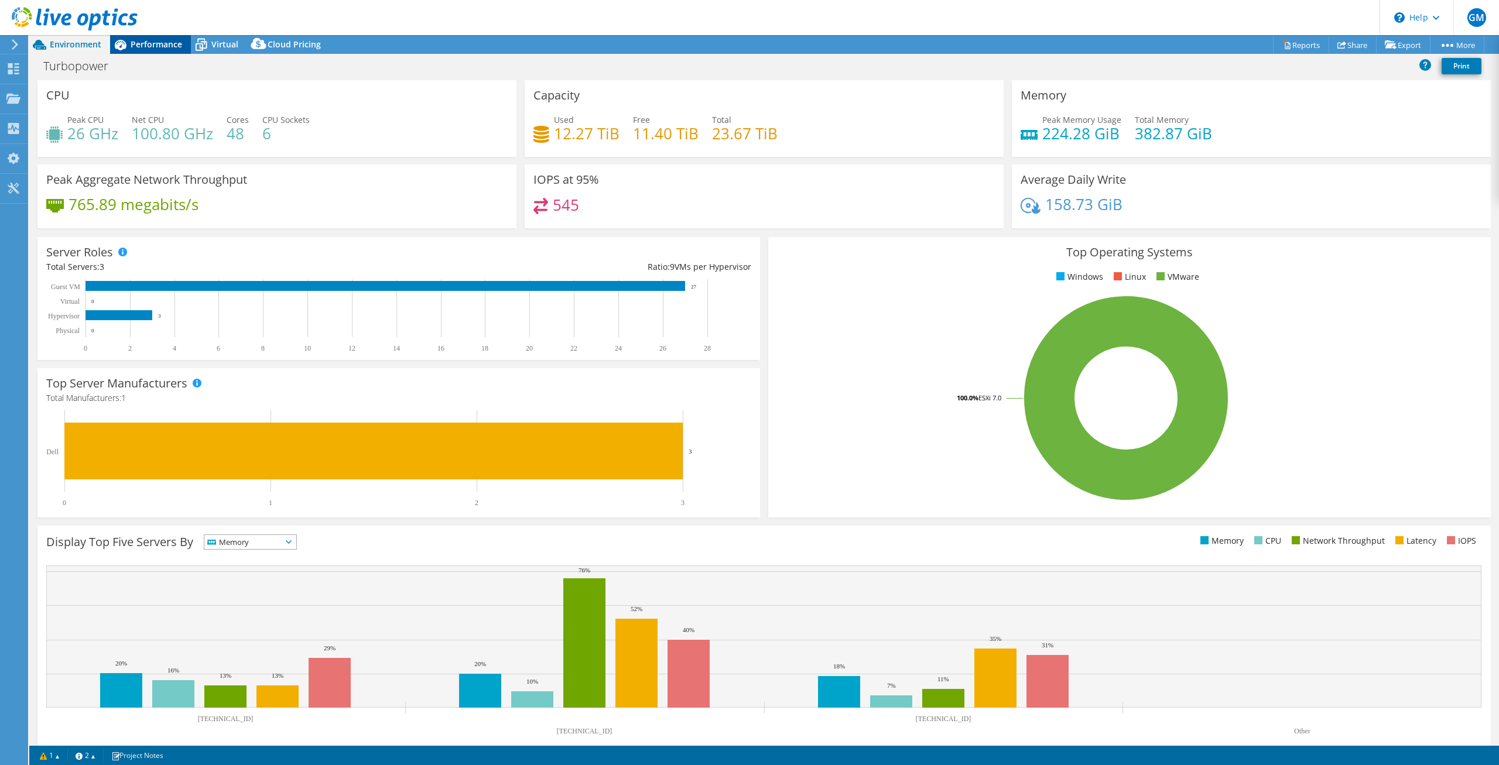
click at [141, 42] on span "Performance" at bounding box center [157, 44] width 52 height 11
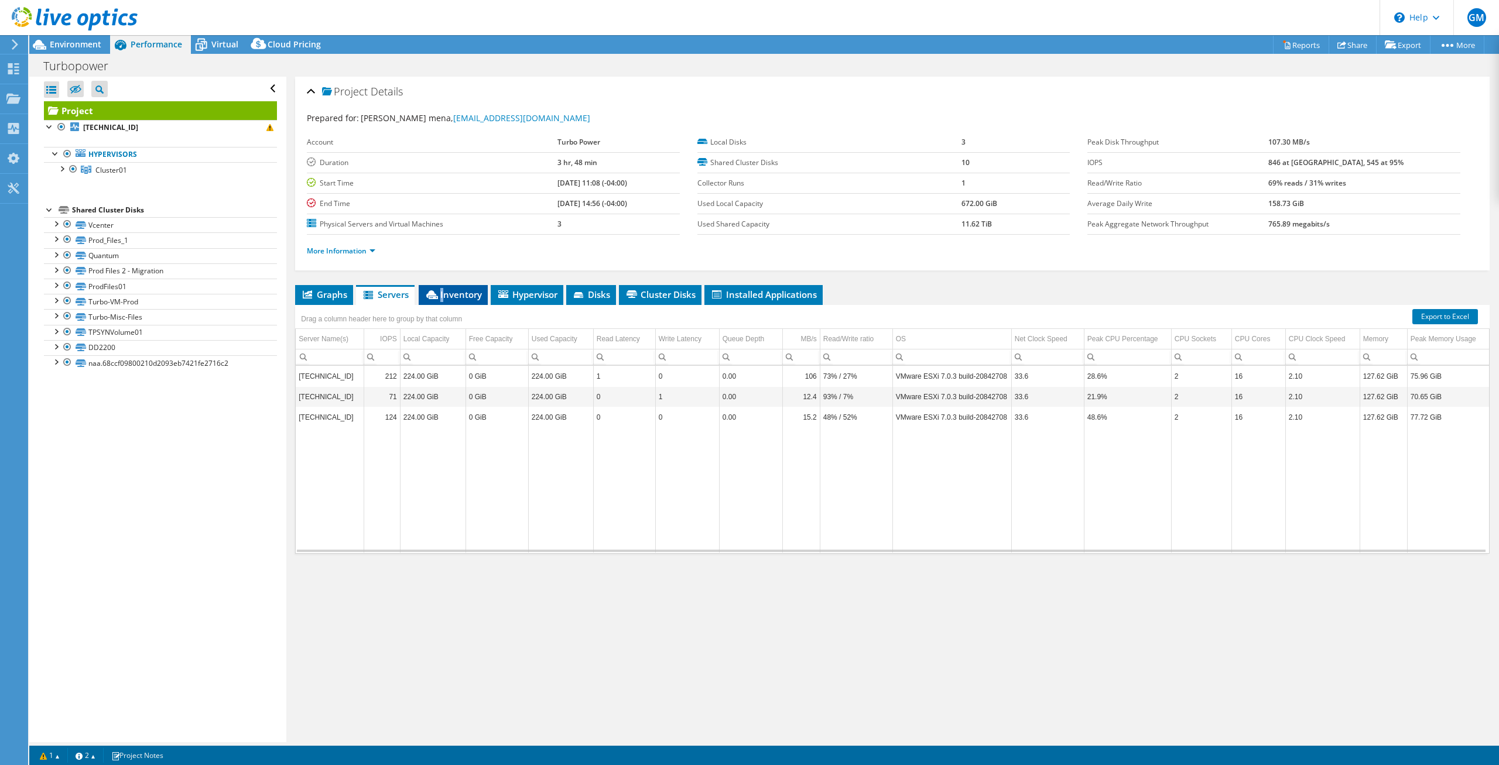
click at [443, 290] on span "Inventory" at bounding box center [453, 295] width 57 height 12
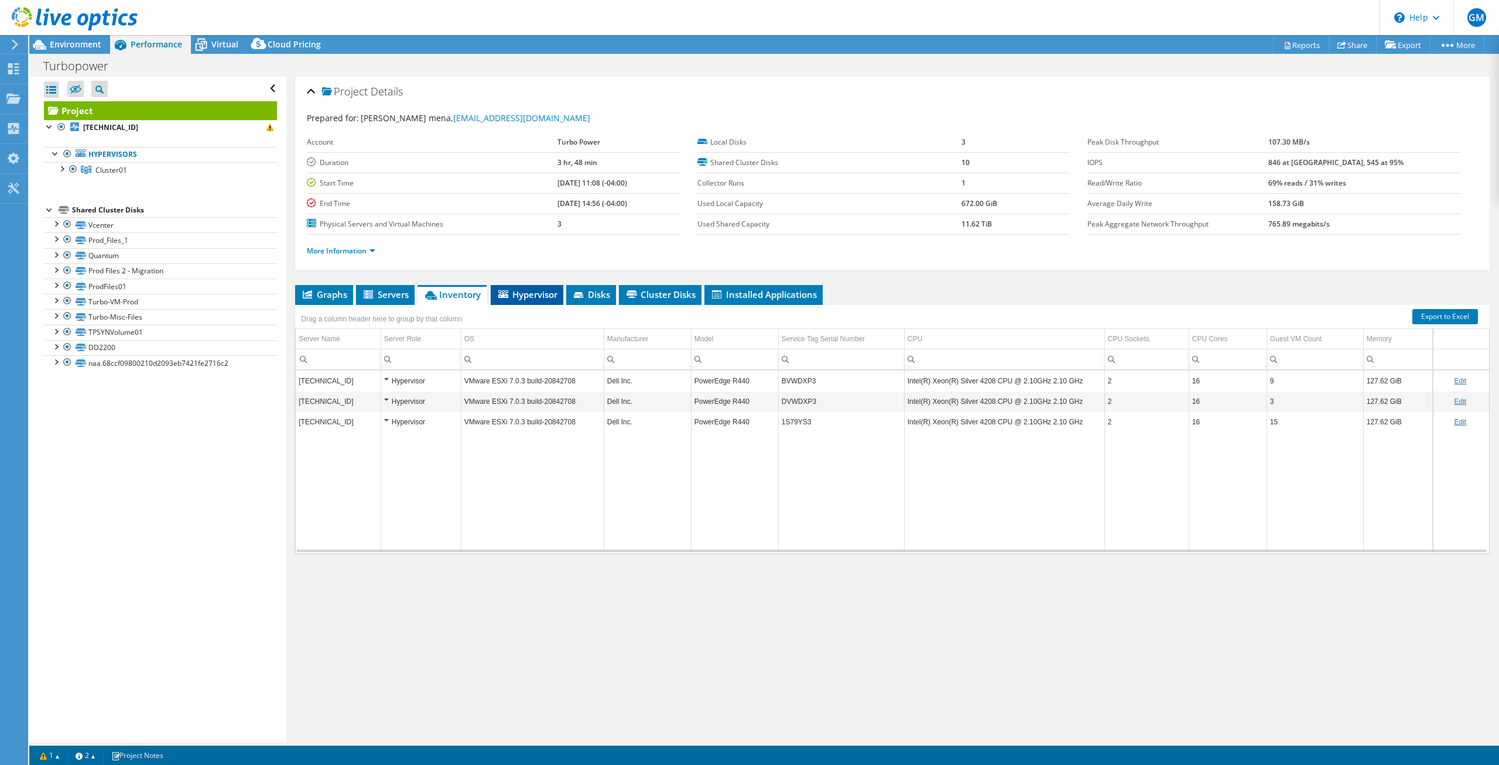
click at [522, 295] on span "Hypervisor" at bounding box center [527, 295] width 61 height 12
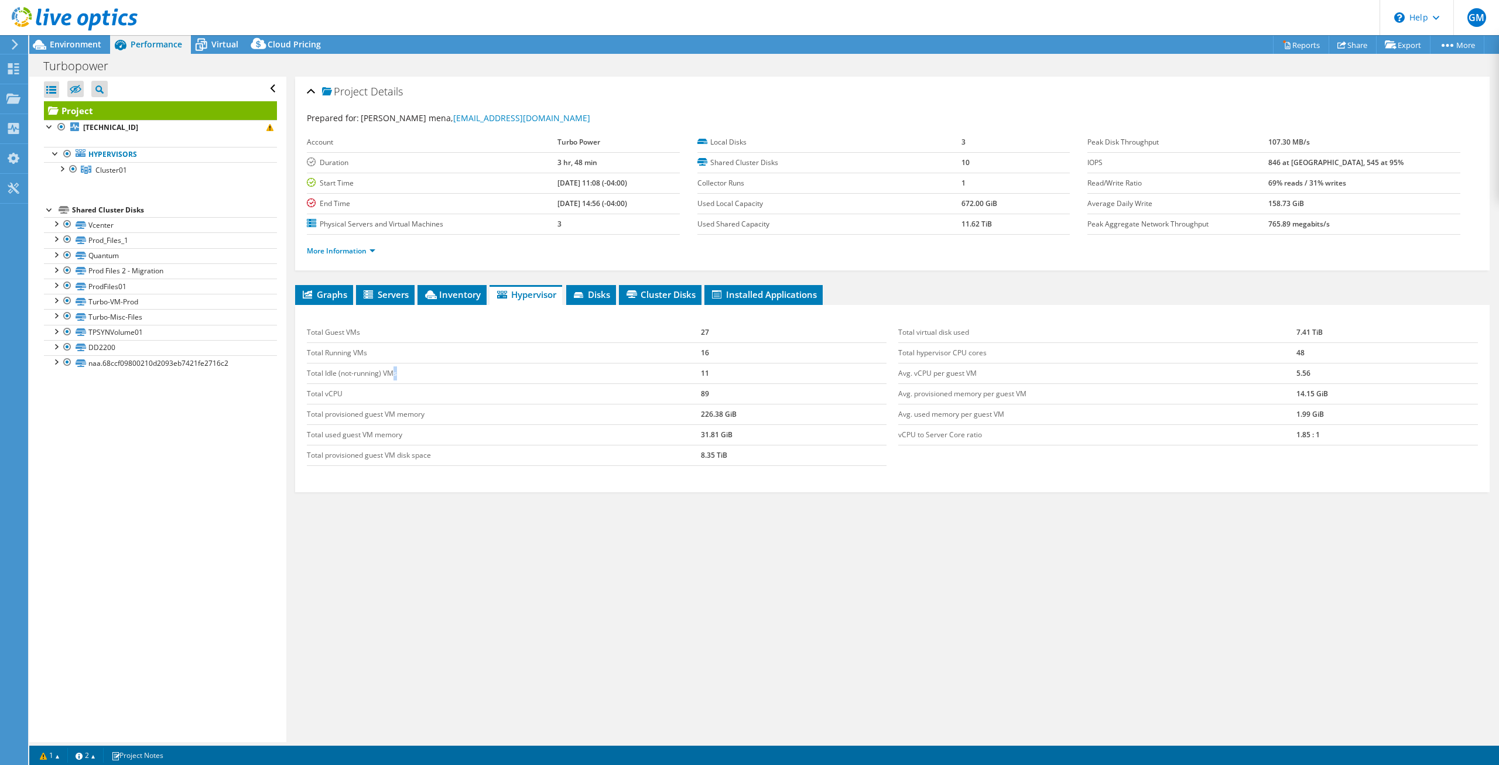
drag, startPoint x: 395, startPoint y: 375, endPoint x: 702, endPoint y: 375, distance: 306.9
click at [700, 375] on td "Total Idle (not-running) VMs" at bounding box center [504, 373] width 394 height 20
click at [594, 288] on li "Disks" at bounding box center [591, 295] width 50 height 20
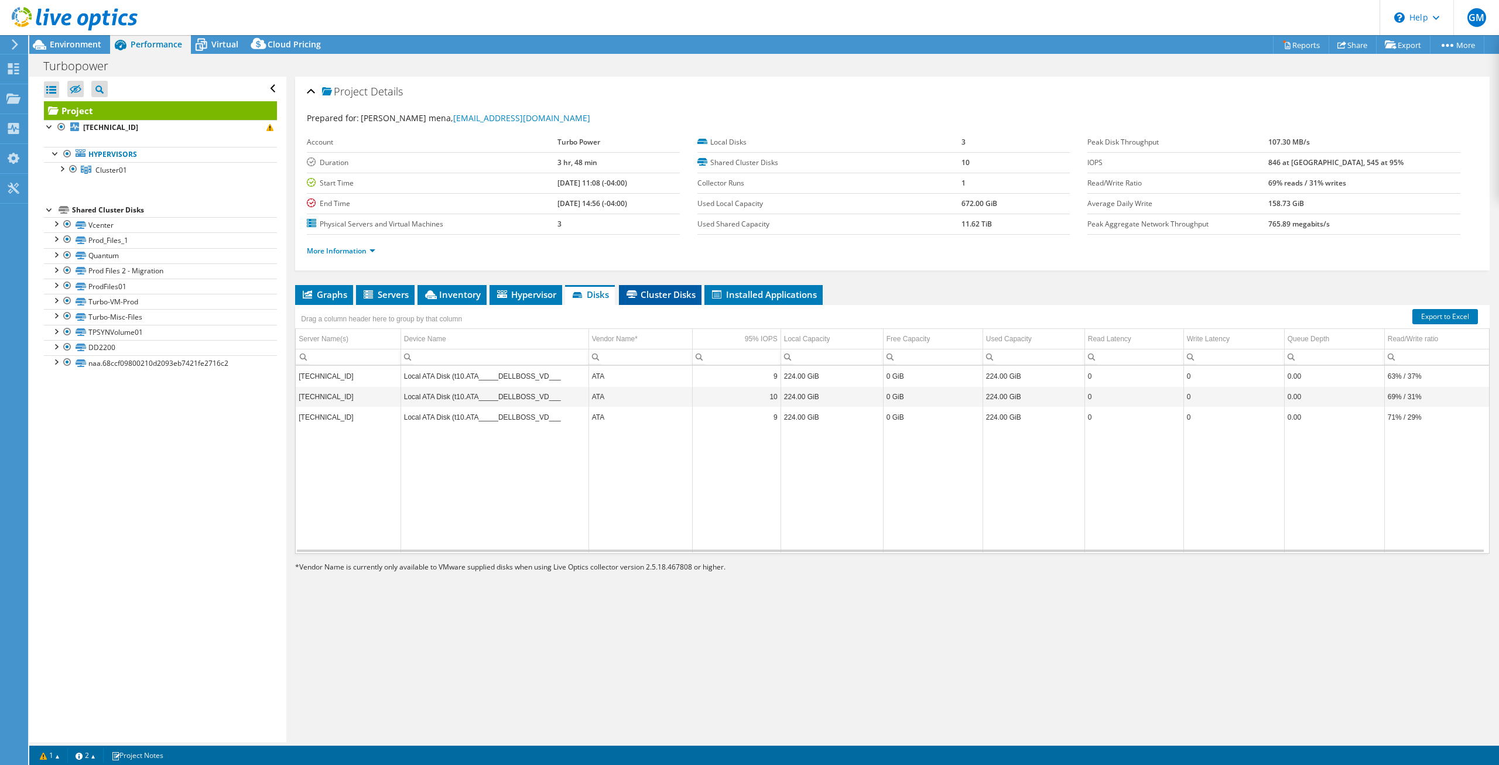
click at [654, 298] on span "Cluster Disks" at bounding box center [660, 295] width 71 height 12
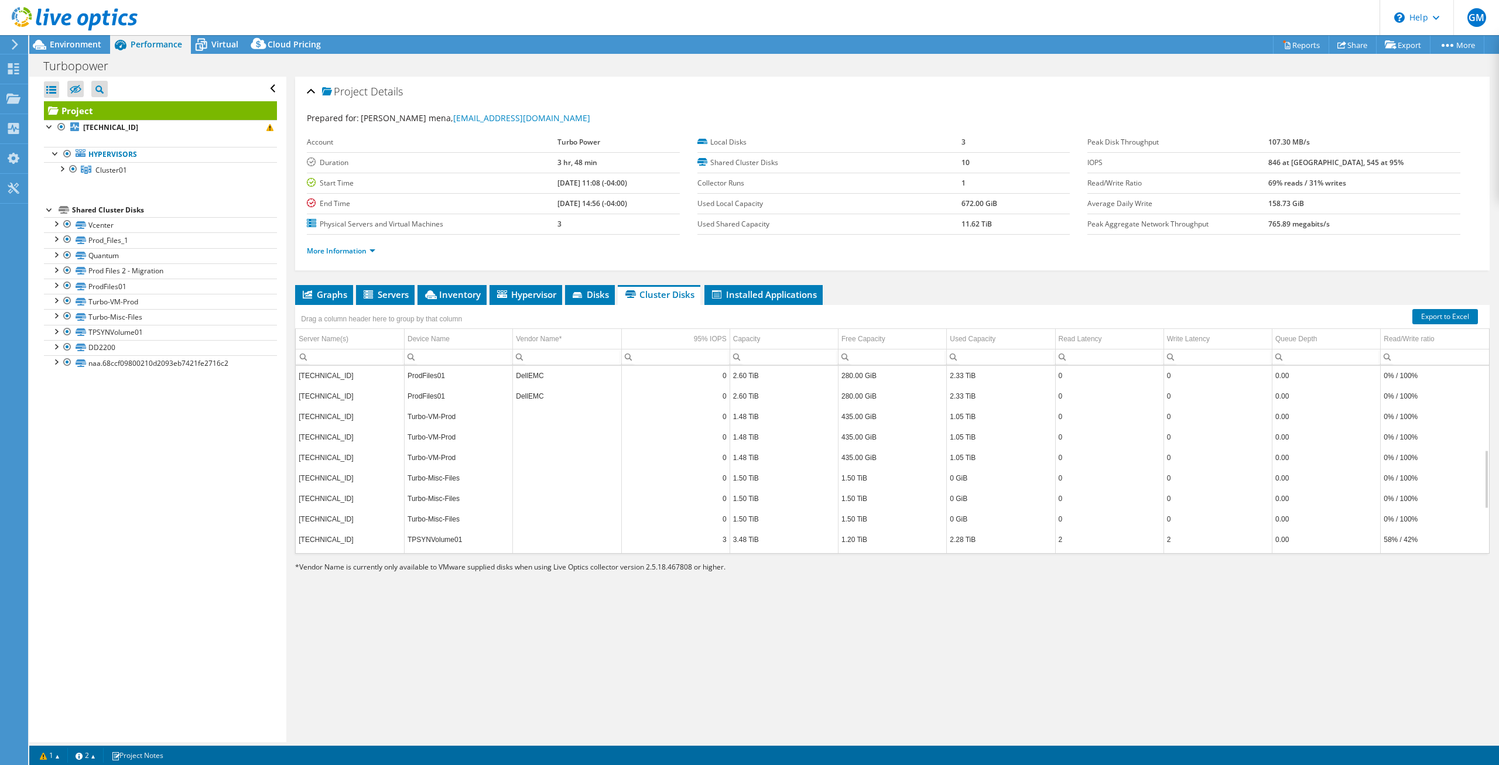
scroll to position [127, 0]
click at [752, 296] on span "Installed Applications" at bounding box center [763, 295] width 107 height 12
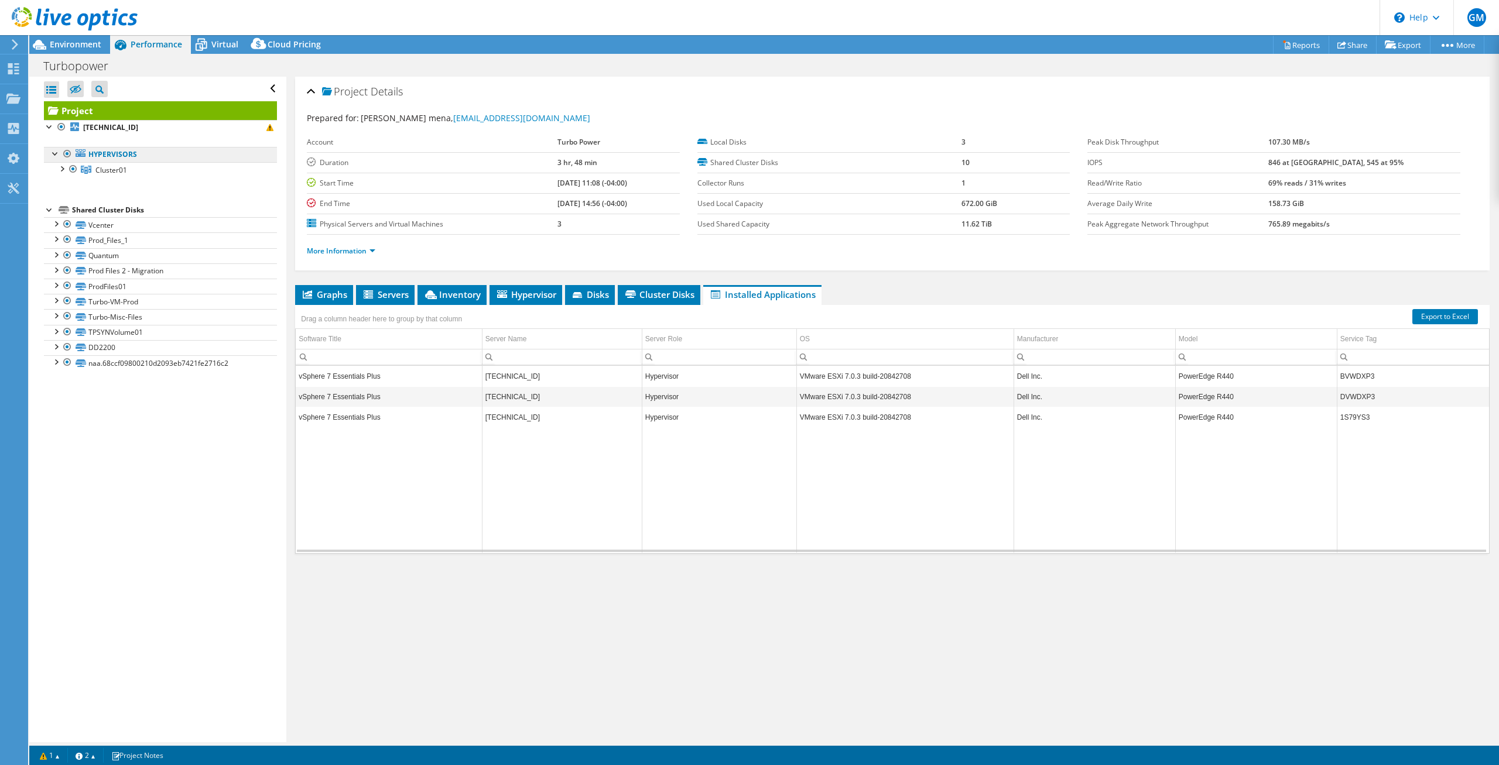
click at [118, 154] on link "Hypervisors" at bounding box center [160, 154] width 233 height 15
click at [100, 165] on link "Cluster01" at bounding box center [160, 169] width 233 height 15
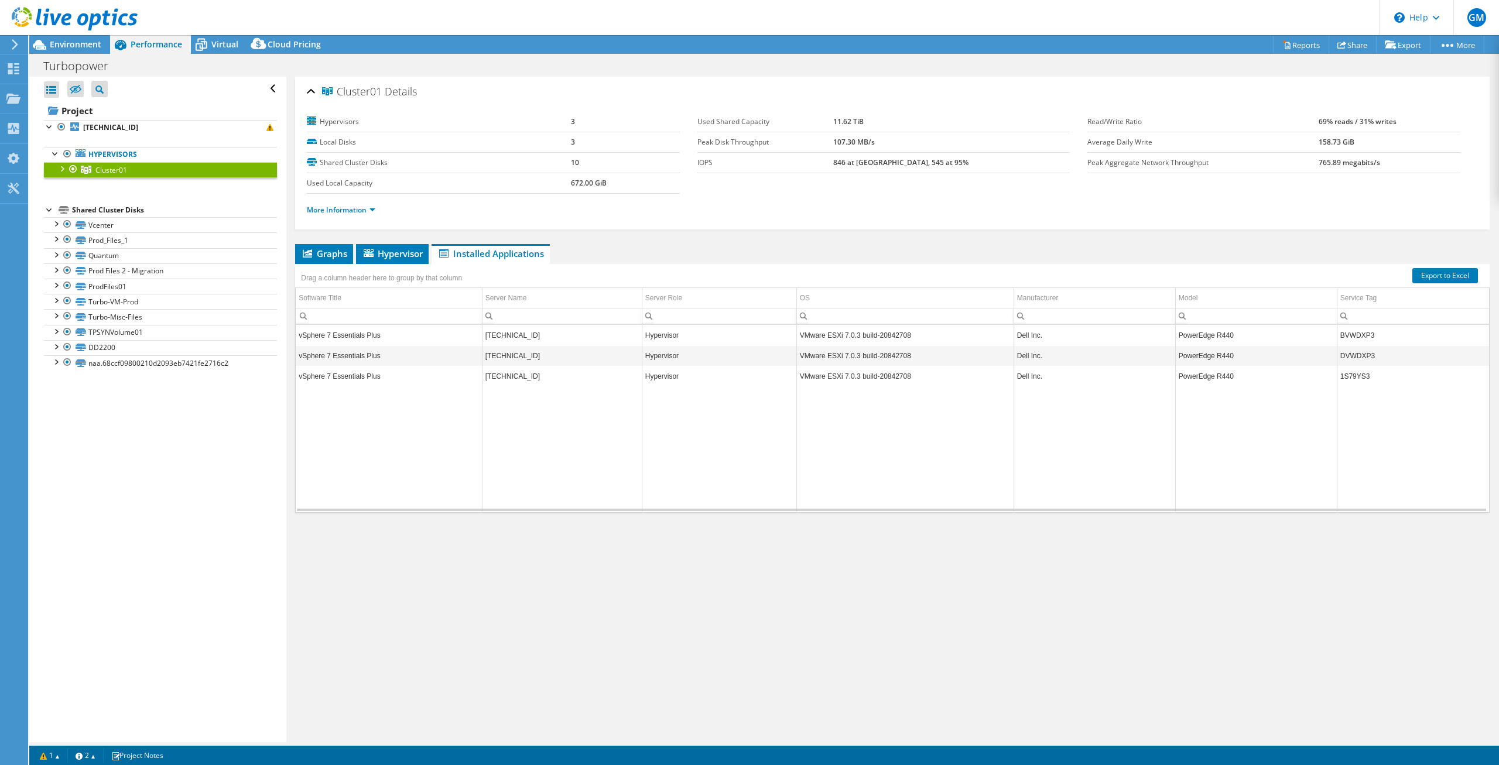
click at [95, 208] on div "Shared Cluster Disks" at bounding box center [174, 210] width 205 height 14
click at [94, 224] on link "Vcenter" at bounding box center [160, 224] width 233 height 15
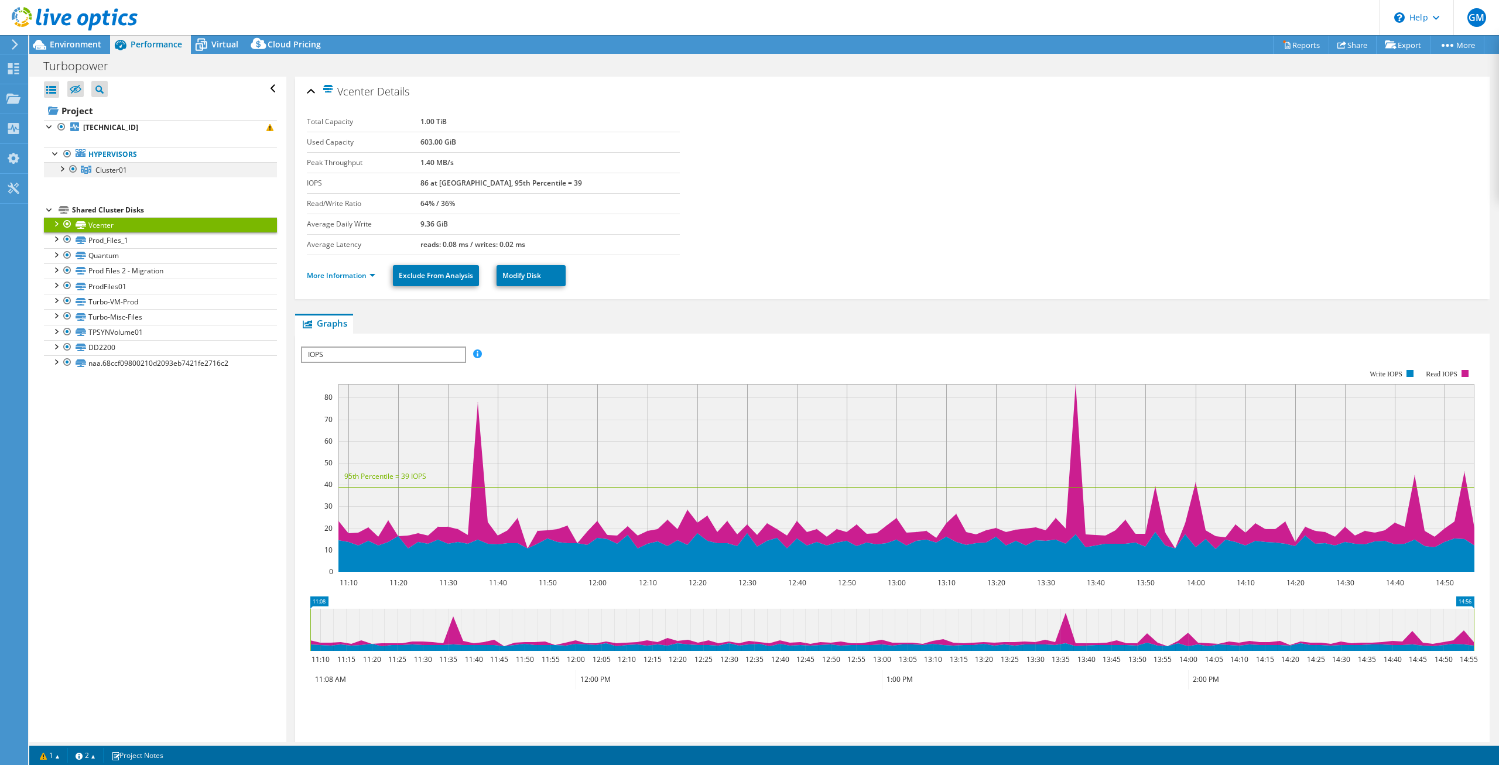
click at [63, 167] on div at bounding box center [62, 168] width 12 height 12
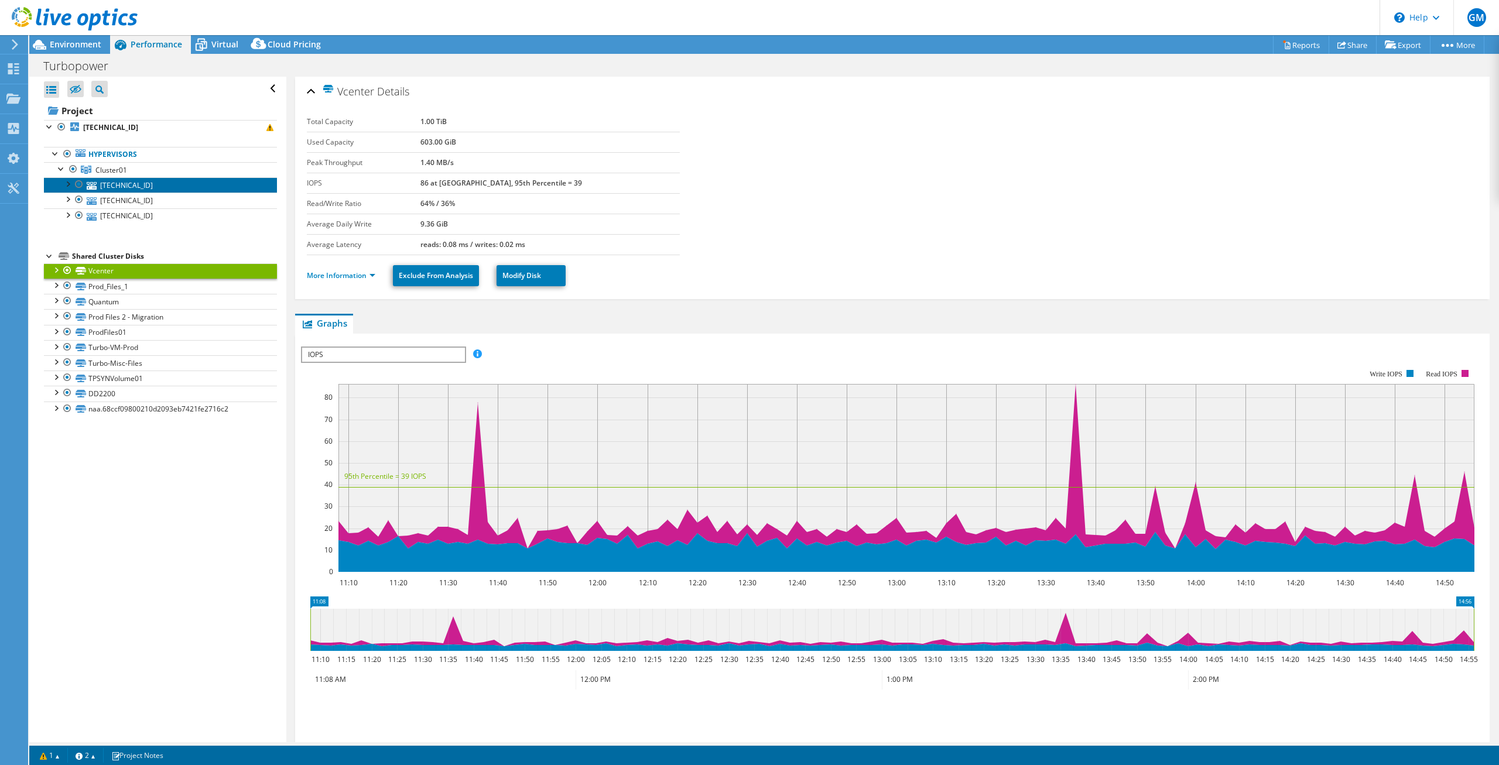
click at [115, 189] on link "[TECHNICAL_ID]" at bounding box center [160, 184] width 233 height 15
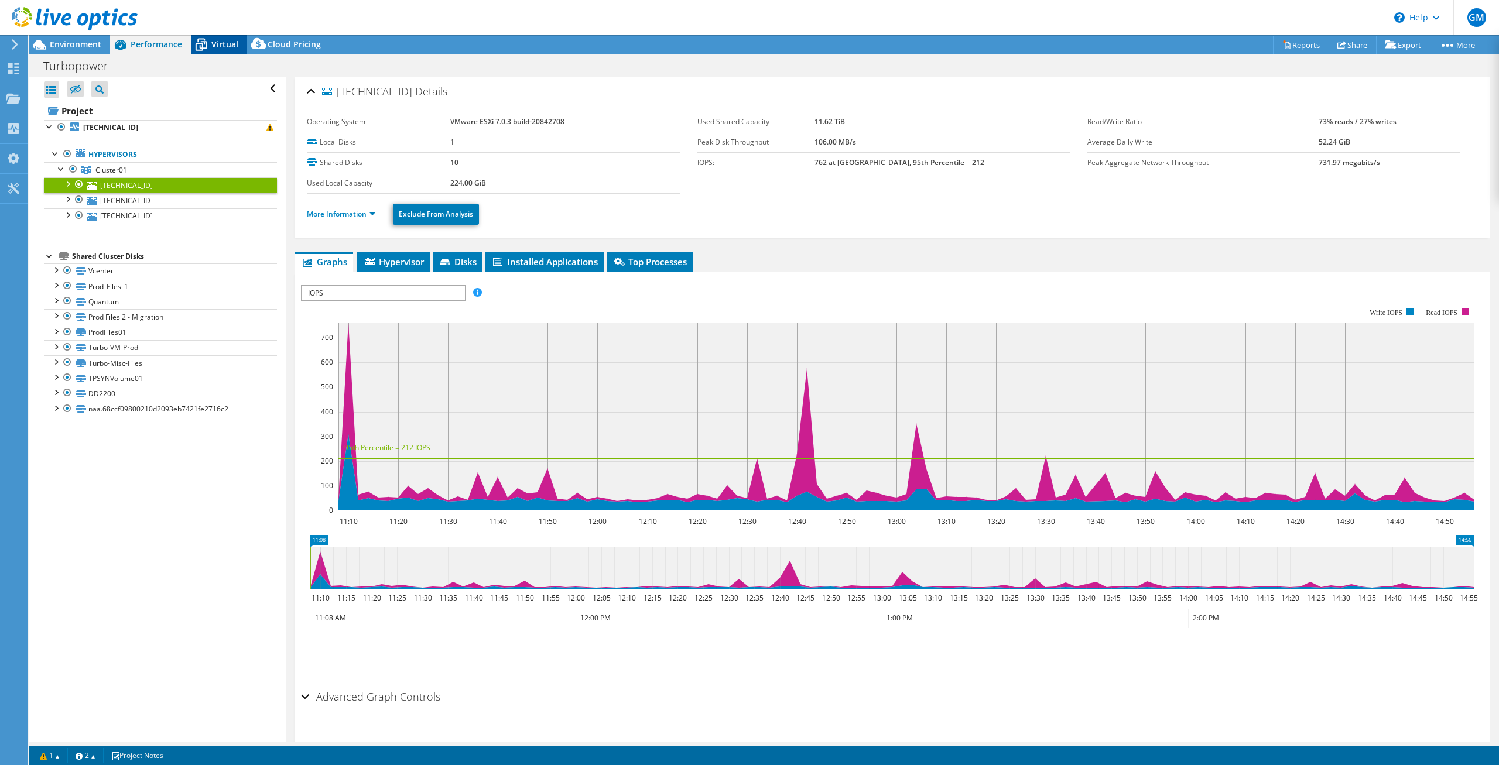
click at [226, 42] on span "Virtual" at bounding box center [224, 44] width 27 height 11
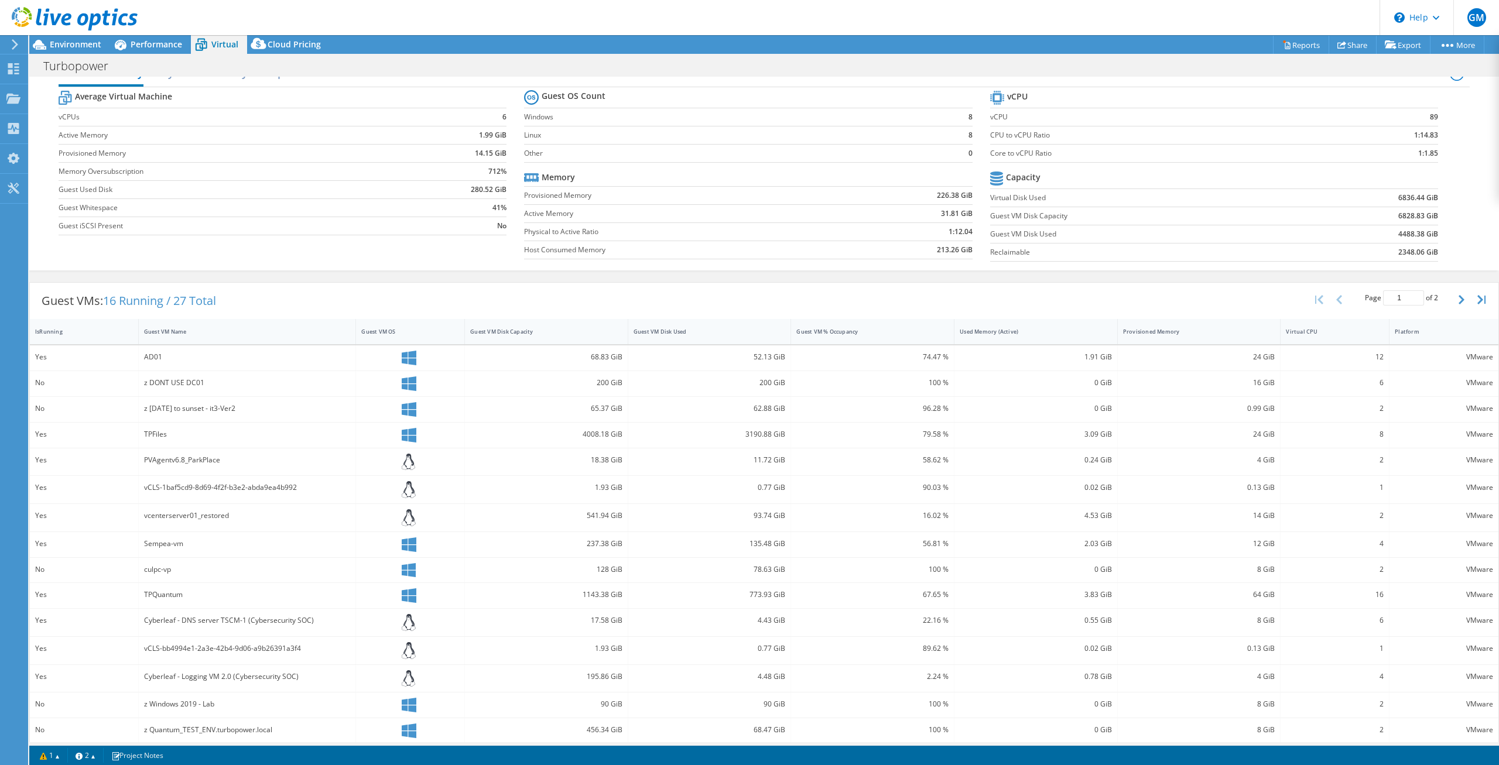
scroll to position [33, 0]
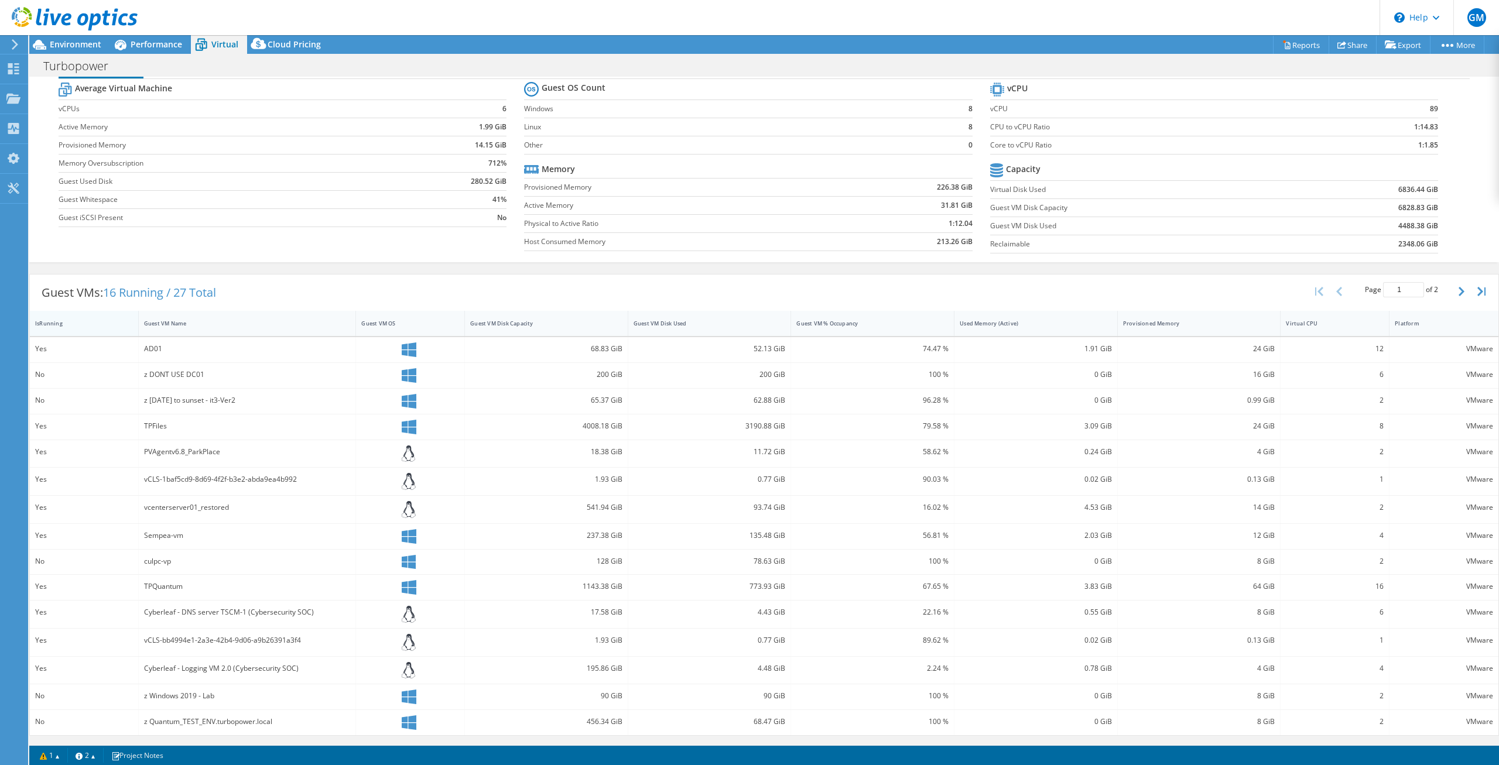
click at [49, 324] on div "IsRunning" at bounding box center [77, 324] width 84 height 8
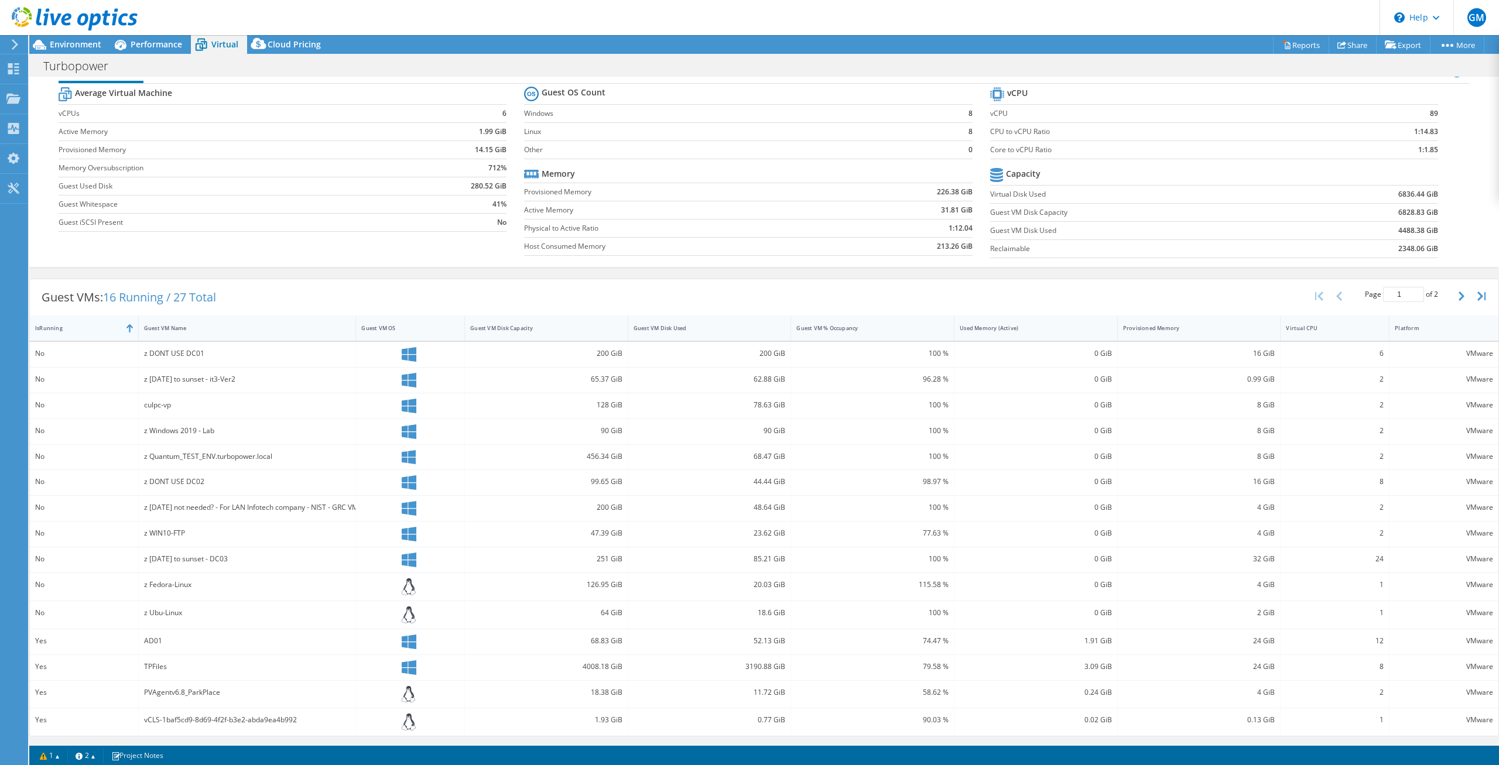
click at [57, 326] on div "IsRunning" at bounding box center [77, 328] width 84 height 8
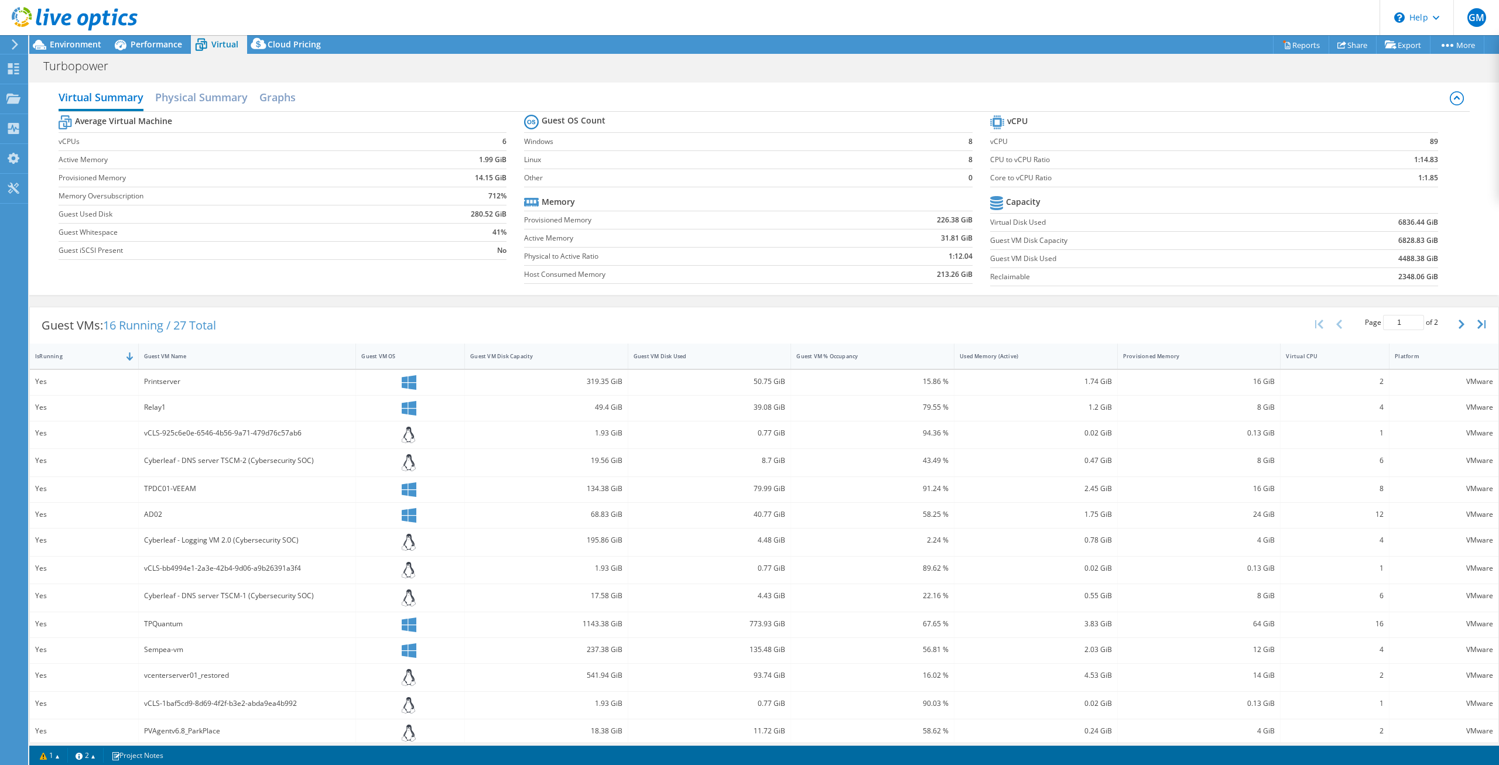
scroll to position [37, 0]
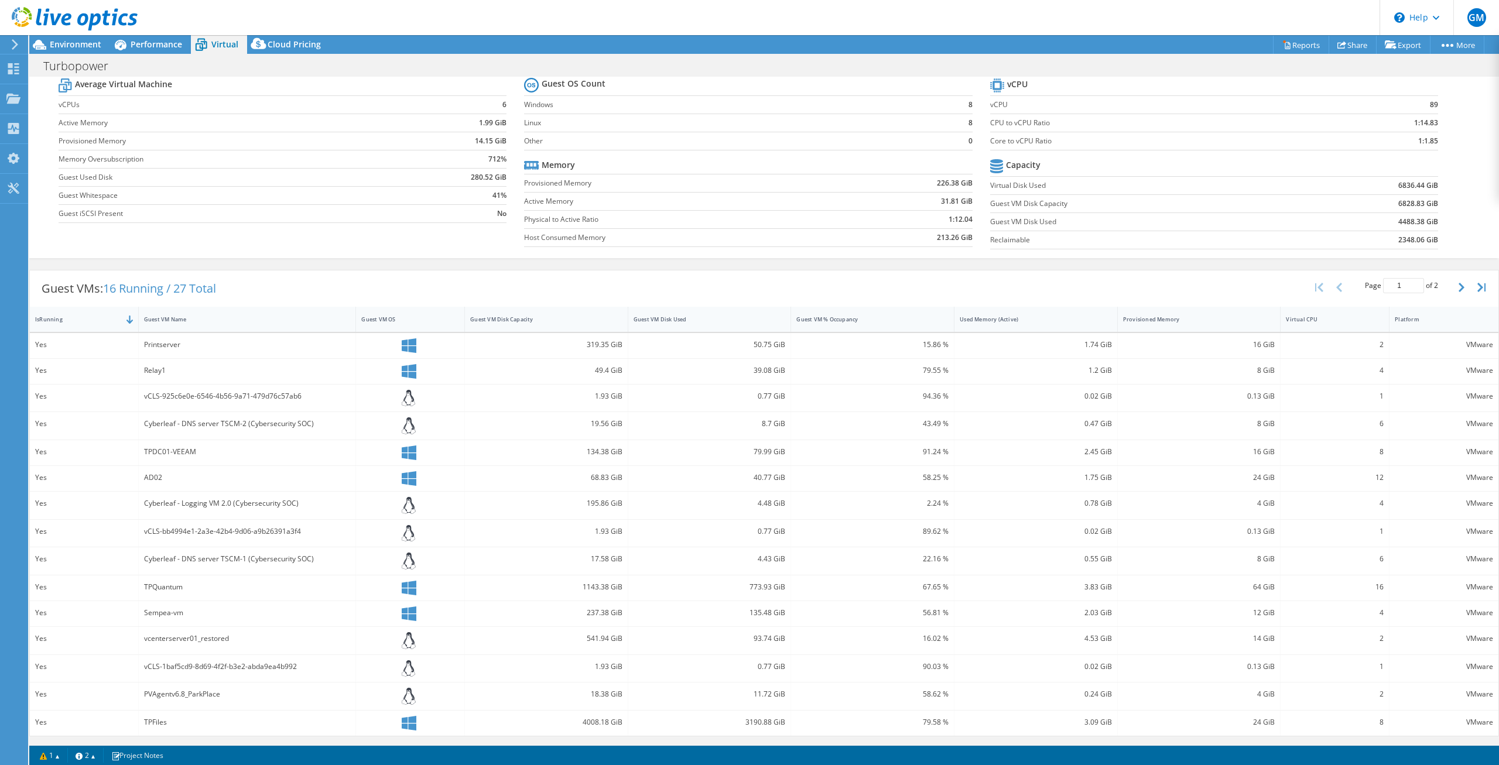
click at [1471, 741] on div "Guest VMs: 16 Running / 27 Total Page 1 of 2 5 rows 10 rows 20 rows 25 rows 50 …" at bounding box center [764, 503] width 1470 height 478
click at [1301, 43] on link "Reports" at bounding box center [1301, 45] width 56 height 18
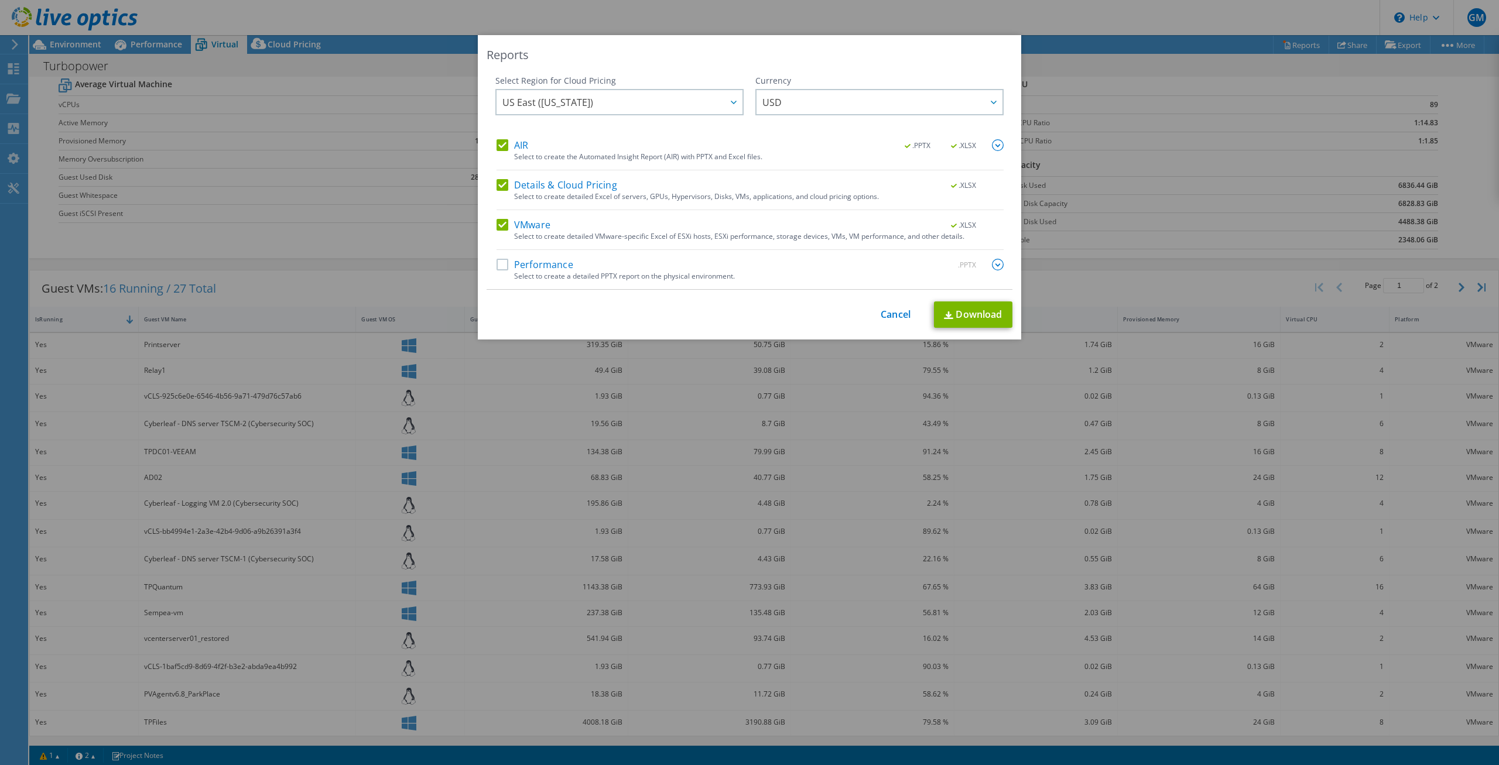
click at [510, 265] on label "Performance" at bounding box center [535, 265] width 77 height 12
click at [0, 0] on input "Performance" at bounding box center [0, 0] width 0 height 0
click at [976, 312] on link "Download" at bounding box center [973, 315] width 78 height 26
click at [1090, 106] on div "Reports Select Region for Cloud Pricing Asia Pacific (Hong Kong) Asia Pacific (…" at bounding box center [749, 382] width 1499 height 695
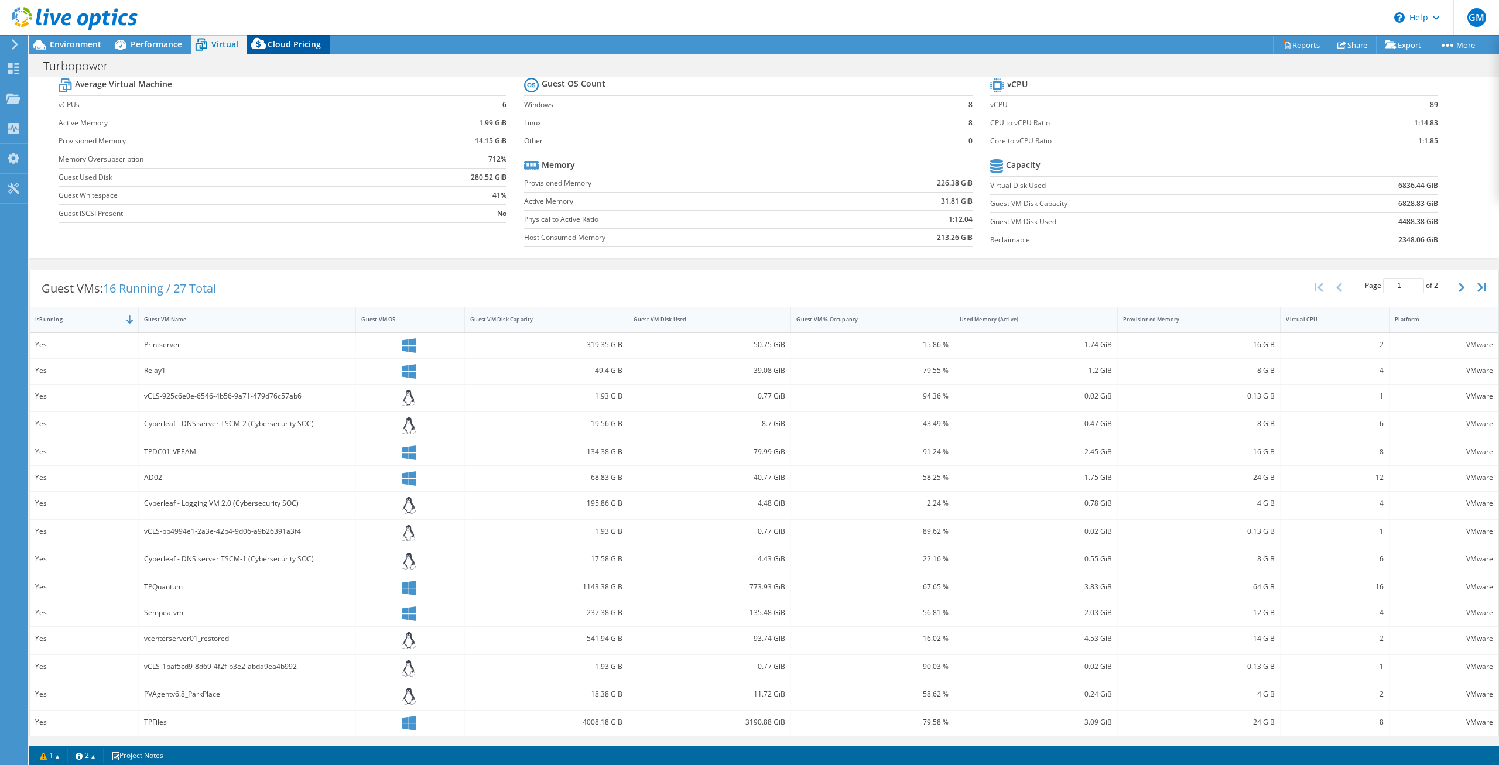
click at [290, 43] on span "Cloud Pricing" at bounding box center [294, 44] width 53 height 11
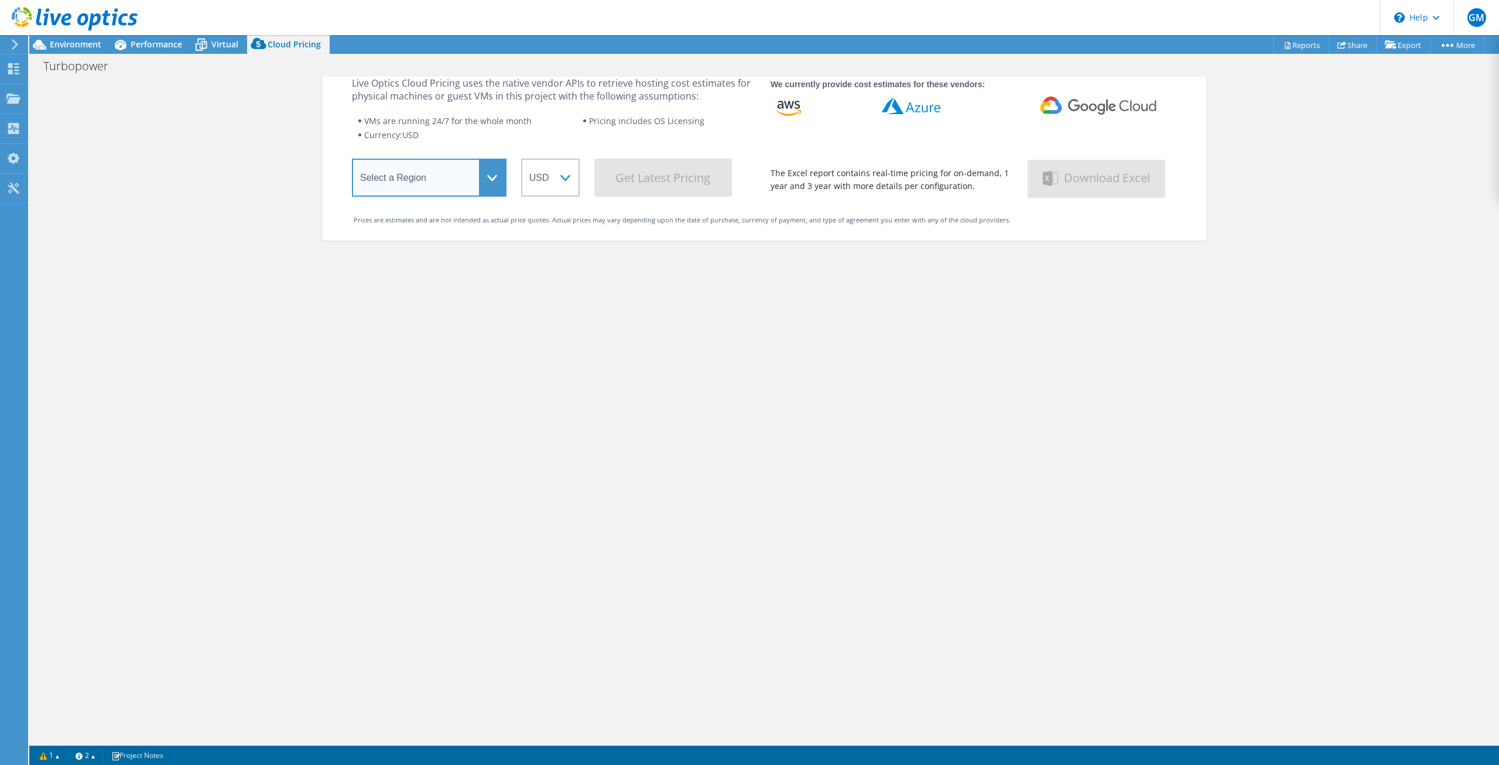
click at [352, 159] on select "Select a Region Asia Pacific (Hong Kong) Asia Pacific (Mumbai) Asia Pacific (Se…" at bounding box center [429, 178] width 155 height 38
drag, startPoint x: 501, startPoint y: 179, endPoint x: 548, endPoint y: 236, distance: 73.6
click at [546, 237] on div "Cloud Pricing Live Optics Cloud Pricing uses the native vendor APIs to retrieve…" at bounding box center [764, 140] width 884 height 201
click at [352, 159] on select "Select a Region Asia Pacific (Hong Kong) Asia Pacific (Mumbai) Asia Pacific (Se…" at bounding box center [429, 178] width 155 height 38
drag, startPoint x: 494, startPoint y: 179, endPoint x: 456, endPoint y: 119, distance: 71.3
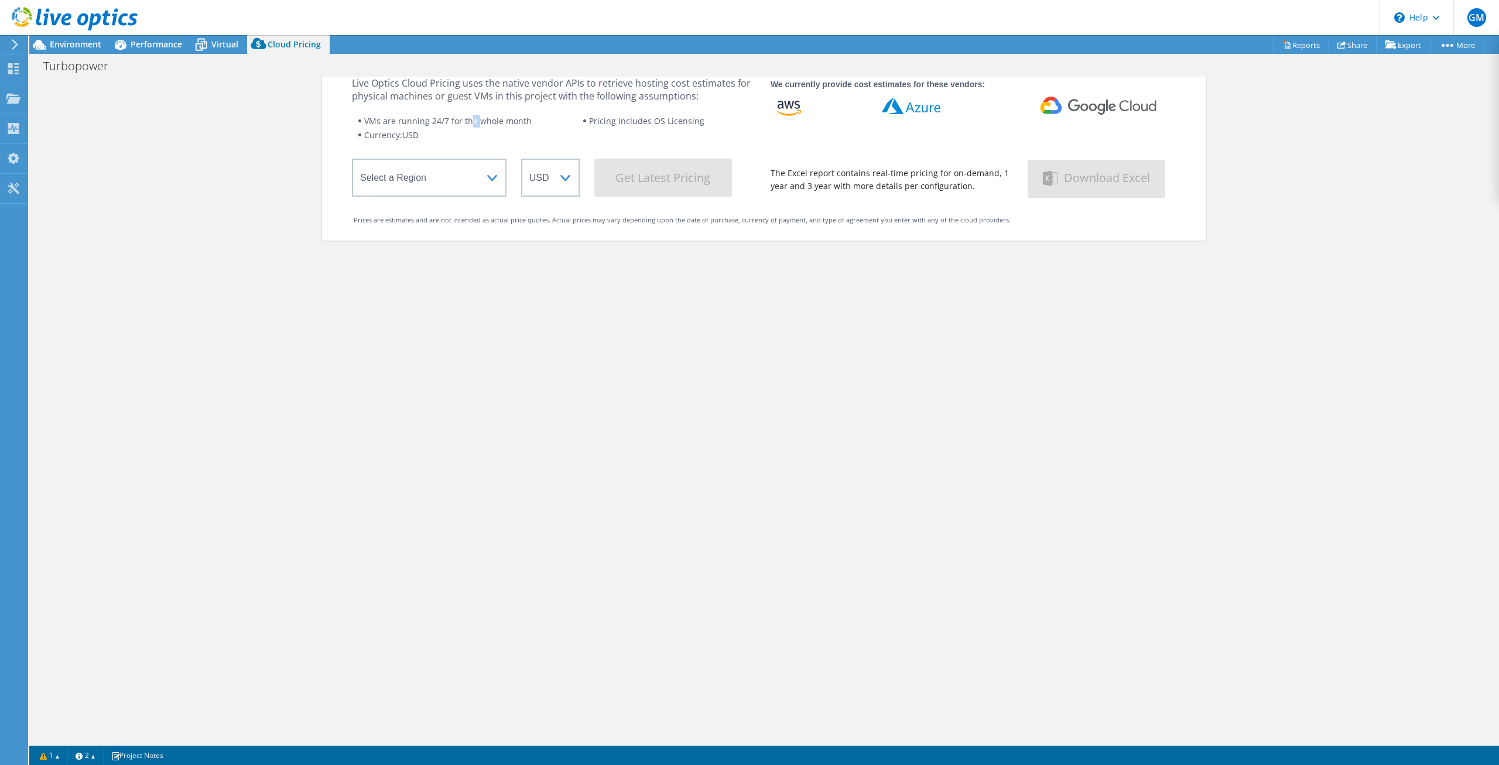
click at [461, 121] on li "VMs are running 24/7 for the whole month" at bounding box center [470, 121] width 225 height 14
click at [142, 45] on span "Performance" at bounding box center [157, 44] width 52 height 11
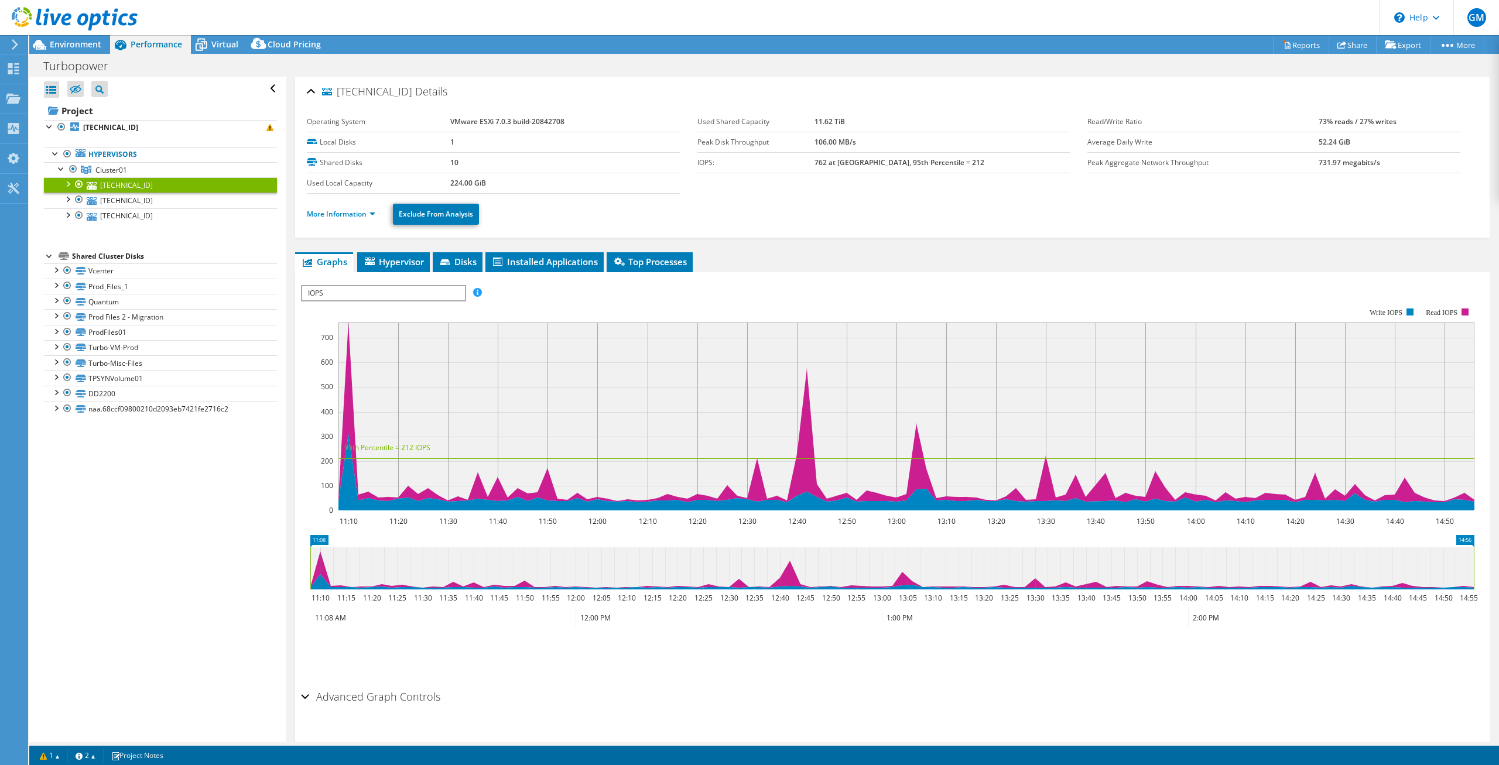
scroll to position [0, 0]
click at [257, 132] on link "[TECHNICAL_ID]" at bounding box center [160, 127] width 233 height 15
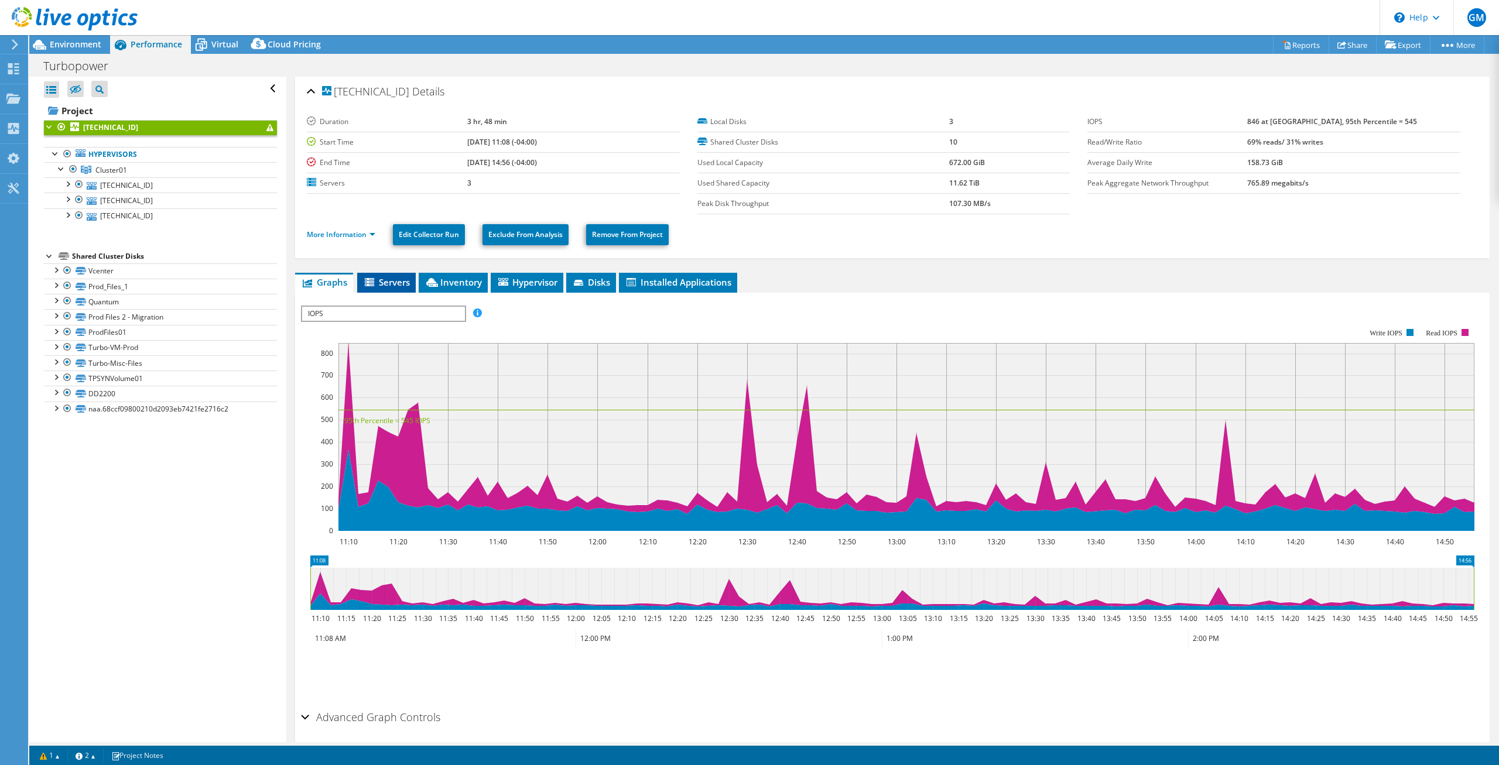
click at [382, 284] on span "Servers" at bounding box center [386, 282] width 47 height 12
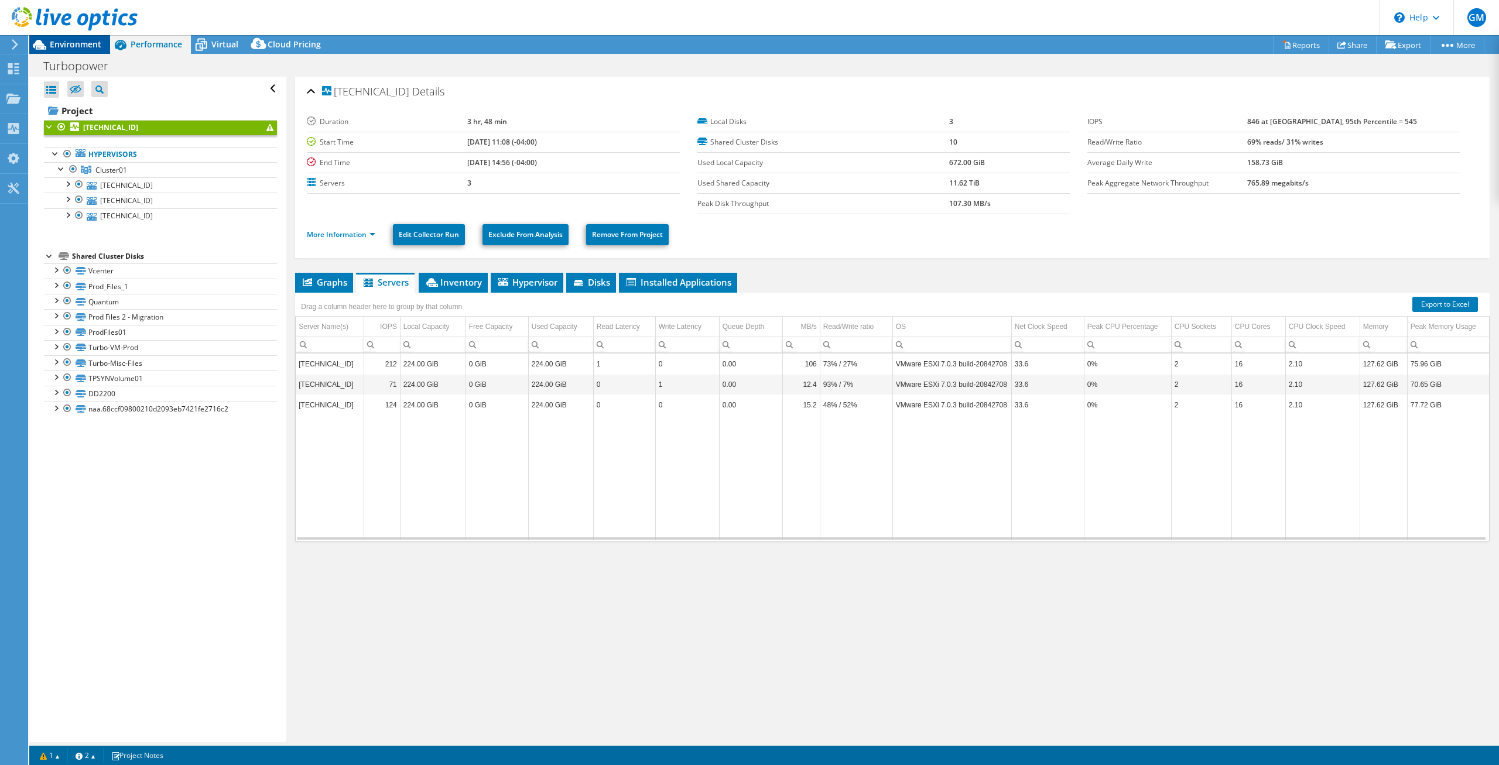
click at [79, 49] on span "Environment" at bounding box center [76, 44] width 52 height 11
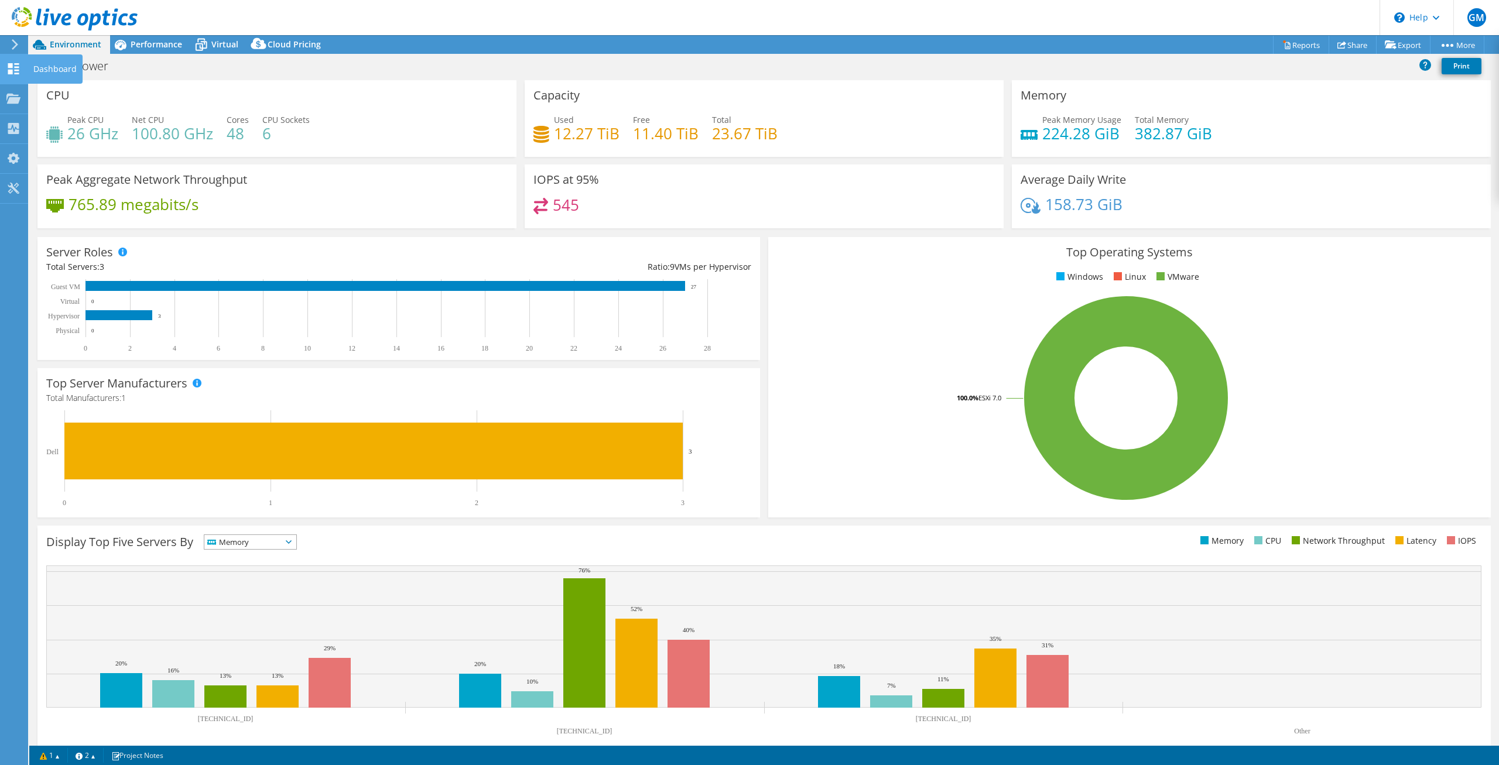
click at [16, 70] on icon at bounding box center [13, 68] width 14 height 11
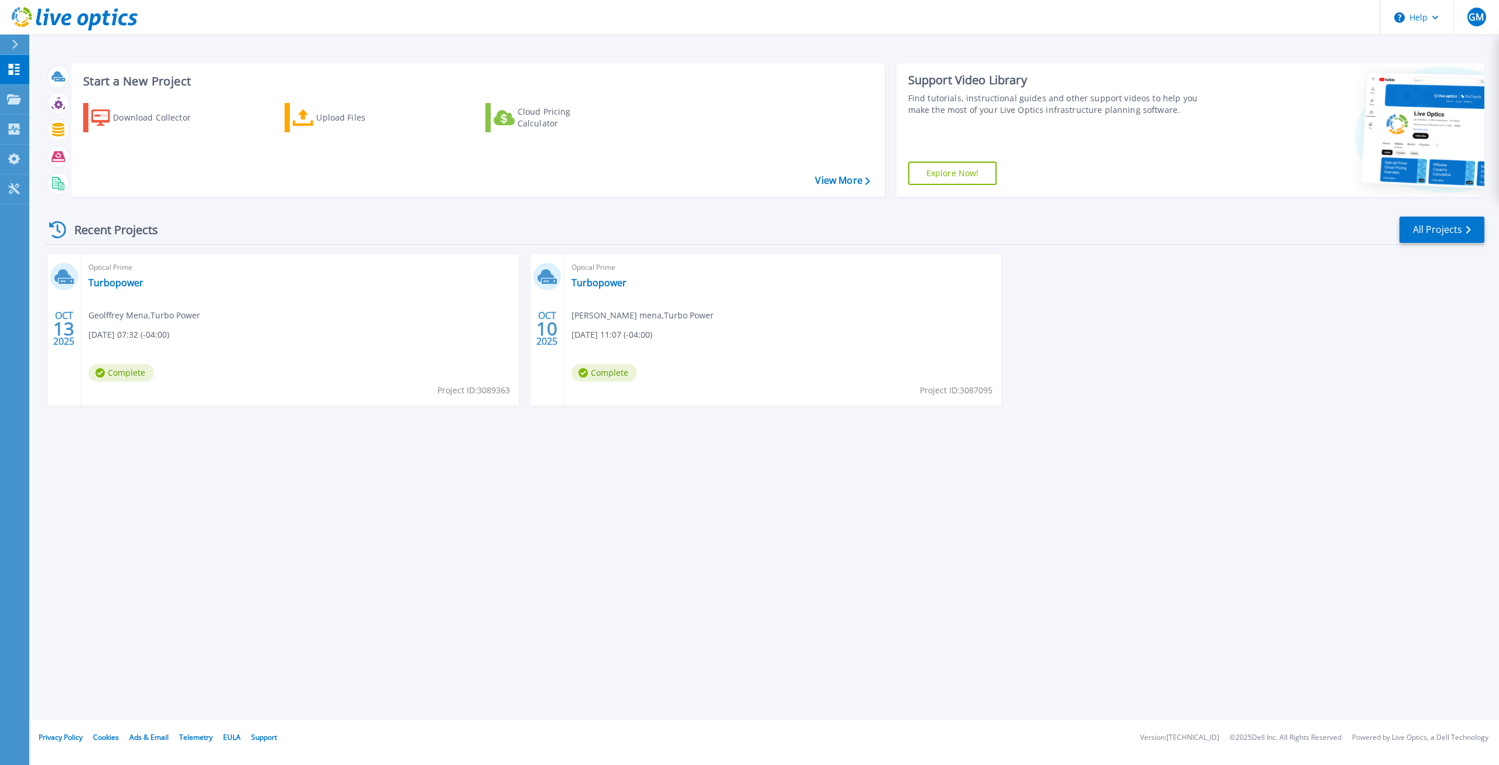
click at [412, 292] on div "Optical Prime Turbopower Geolffrey Mena , Turbo Power [DATE] 07:32 (-04:00) Com…" at bounding box center [299, 330] width 437 height 152
click at [110, 285] on link "Turbopower" at bounding box center [115, 283] width 55 height 12
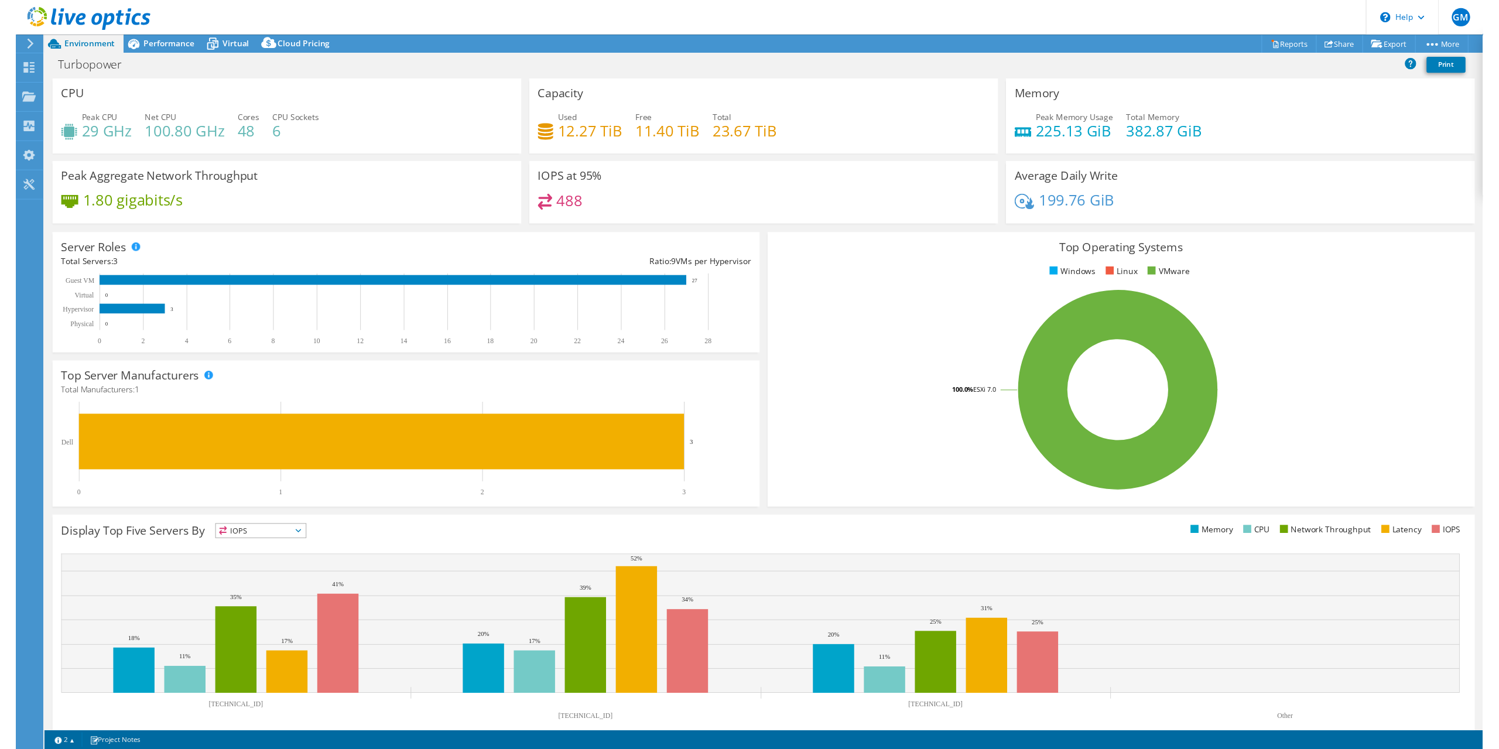
scroll to position [16, 0]
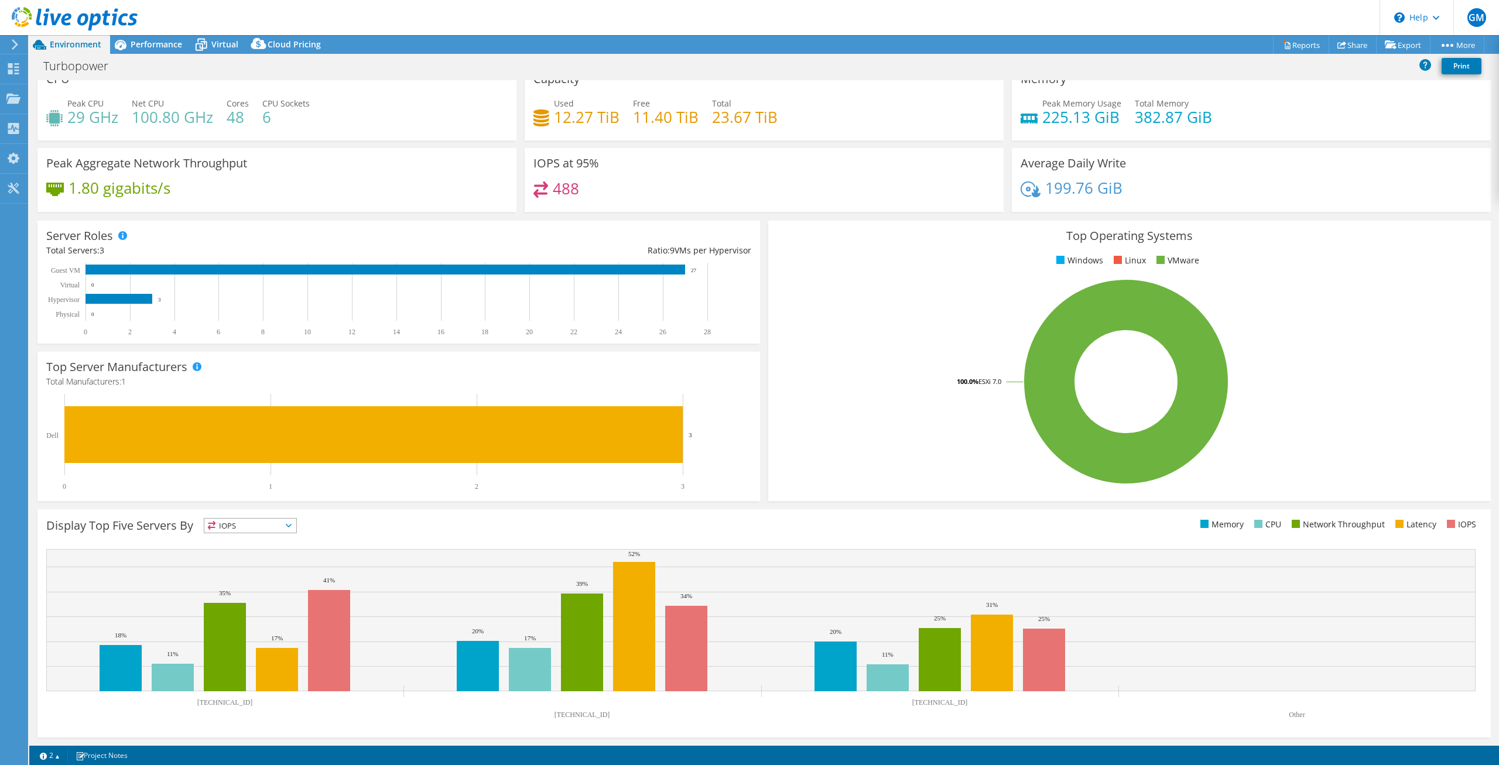
select select "USD"
